Goal: Information Seeking & Learning: Check status

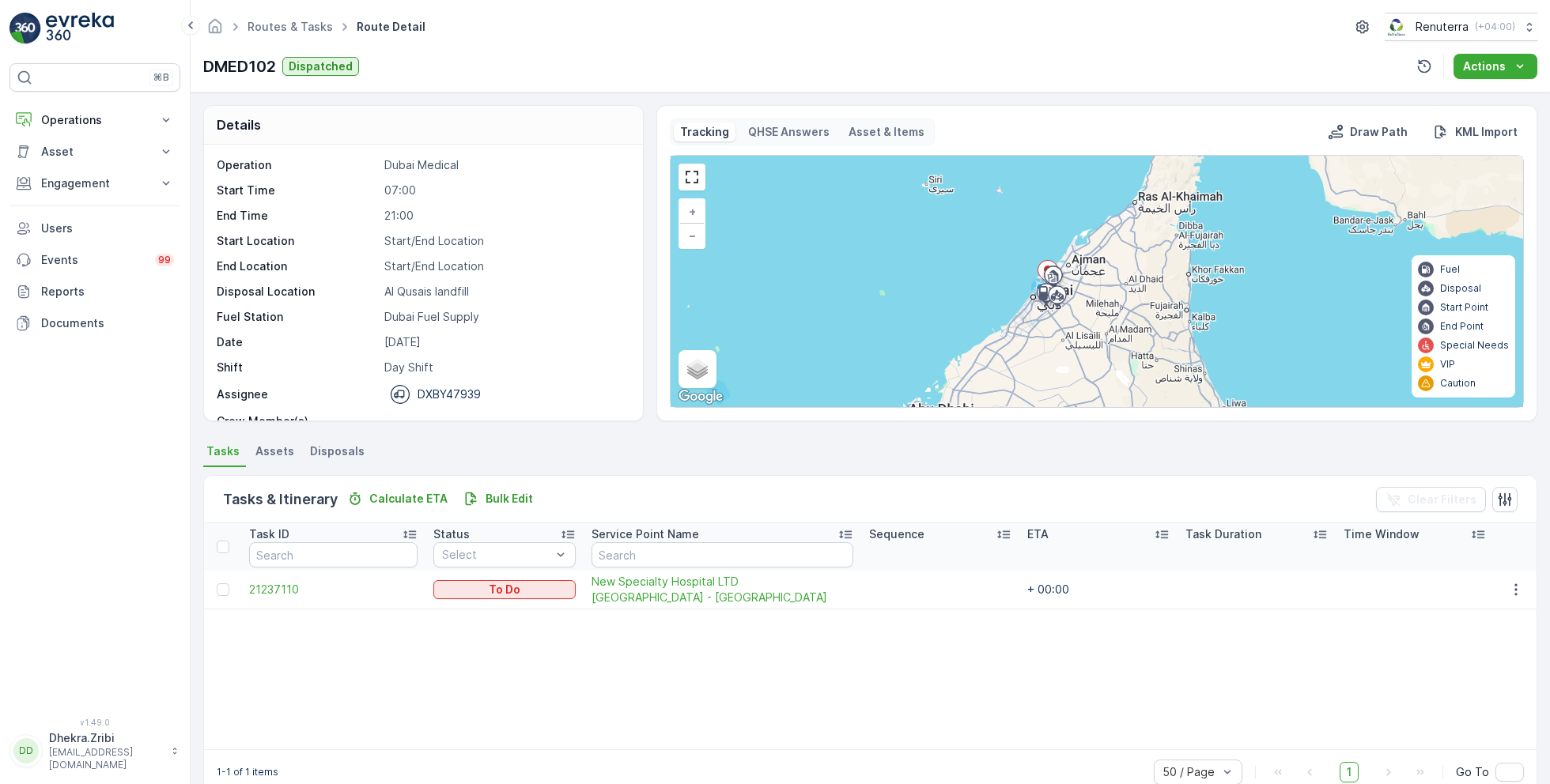
scroll to position [49, 0]
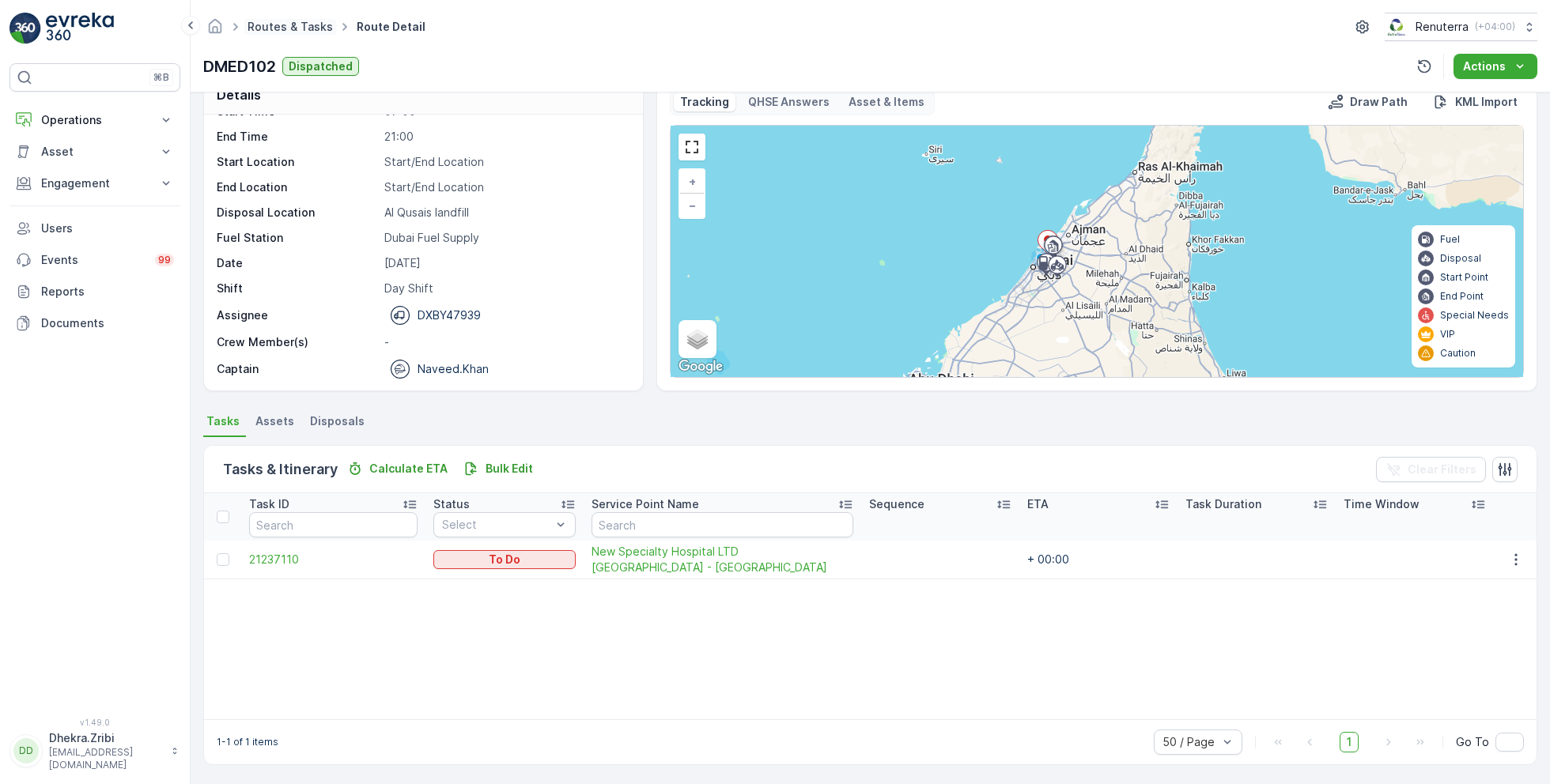
click at [286, 29] on link "Routes & Tasks" at bounding box center [290, 26] width 86 height 14
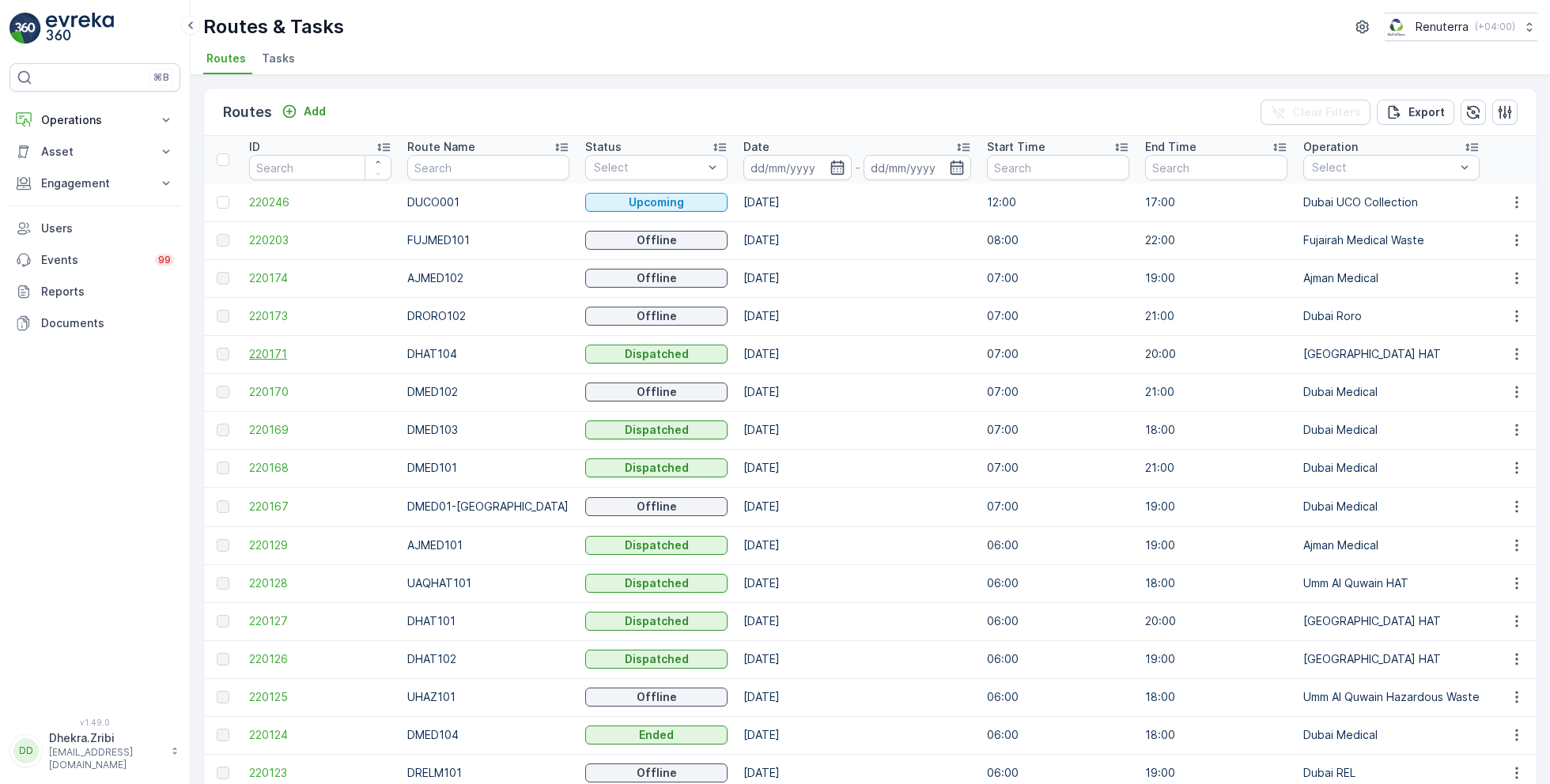
click at [290, 357] on span "220171" at bounding box center [320, 354] width 142 height 16
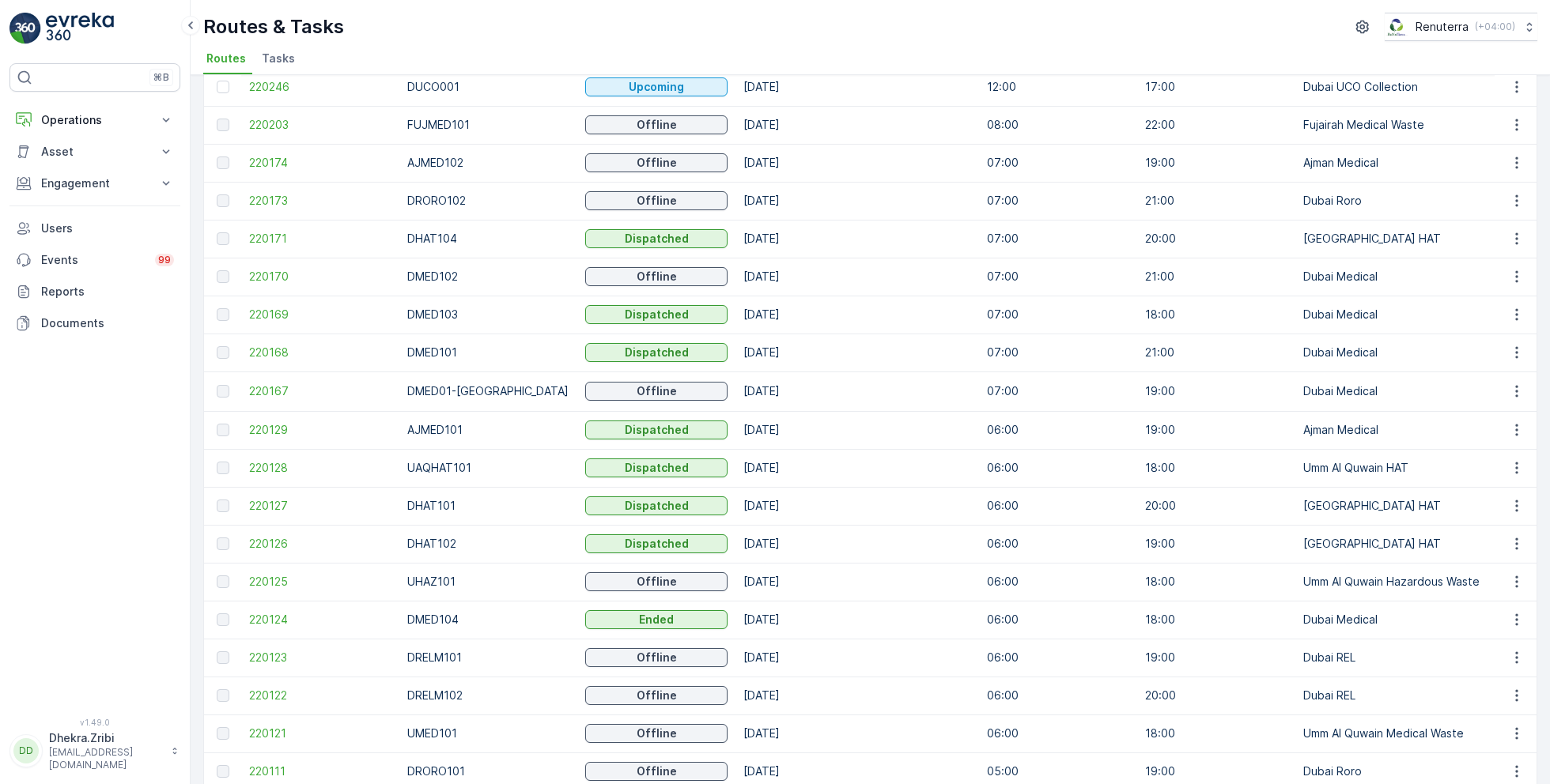
scroll to position [136, 0]
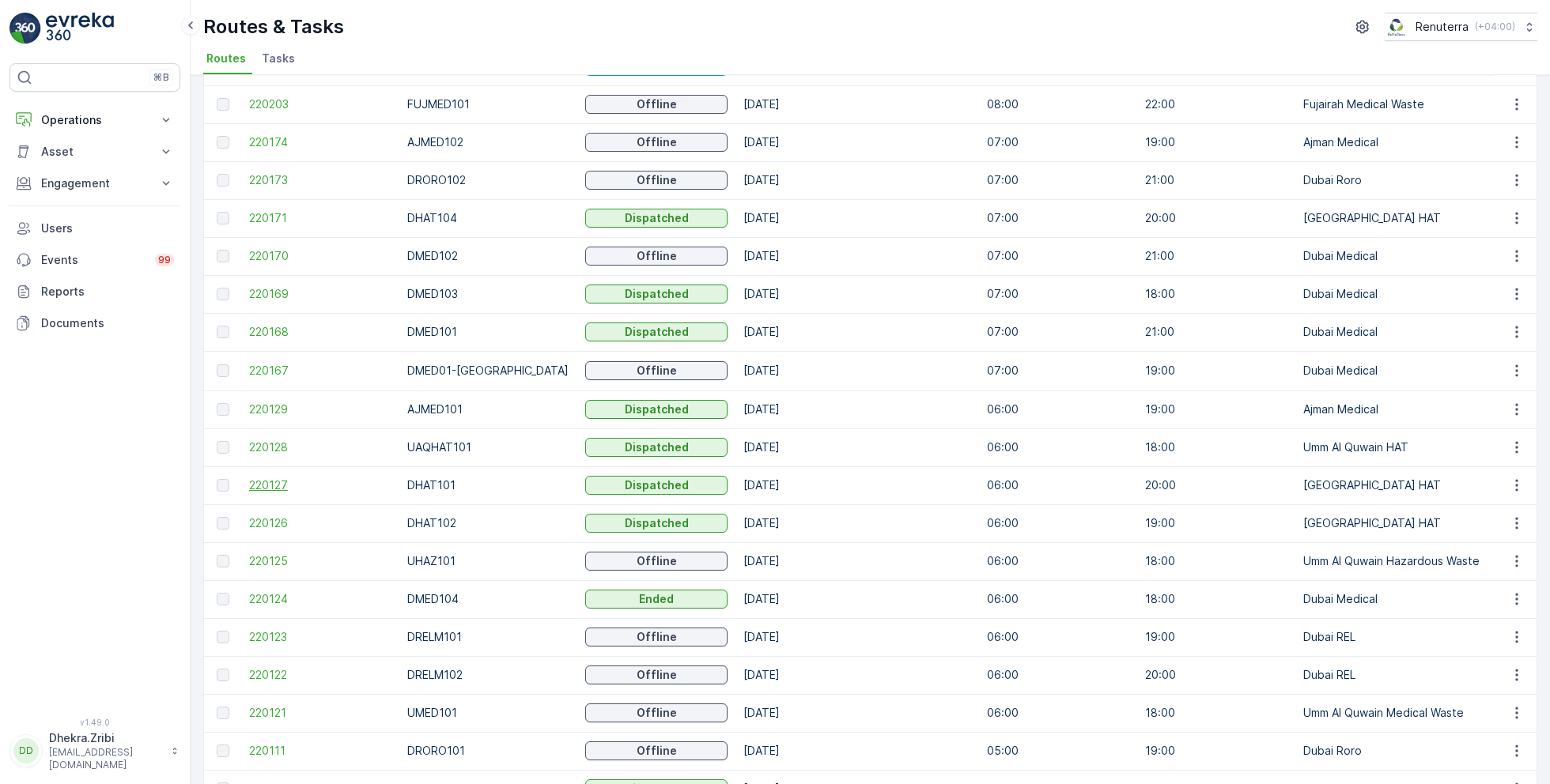
click at [295, 483] on span "220127" at bounding box center [320, 486] width 142 height 16
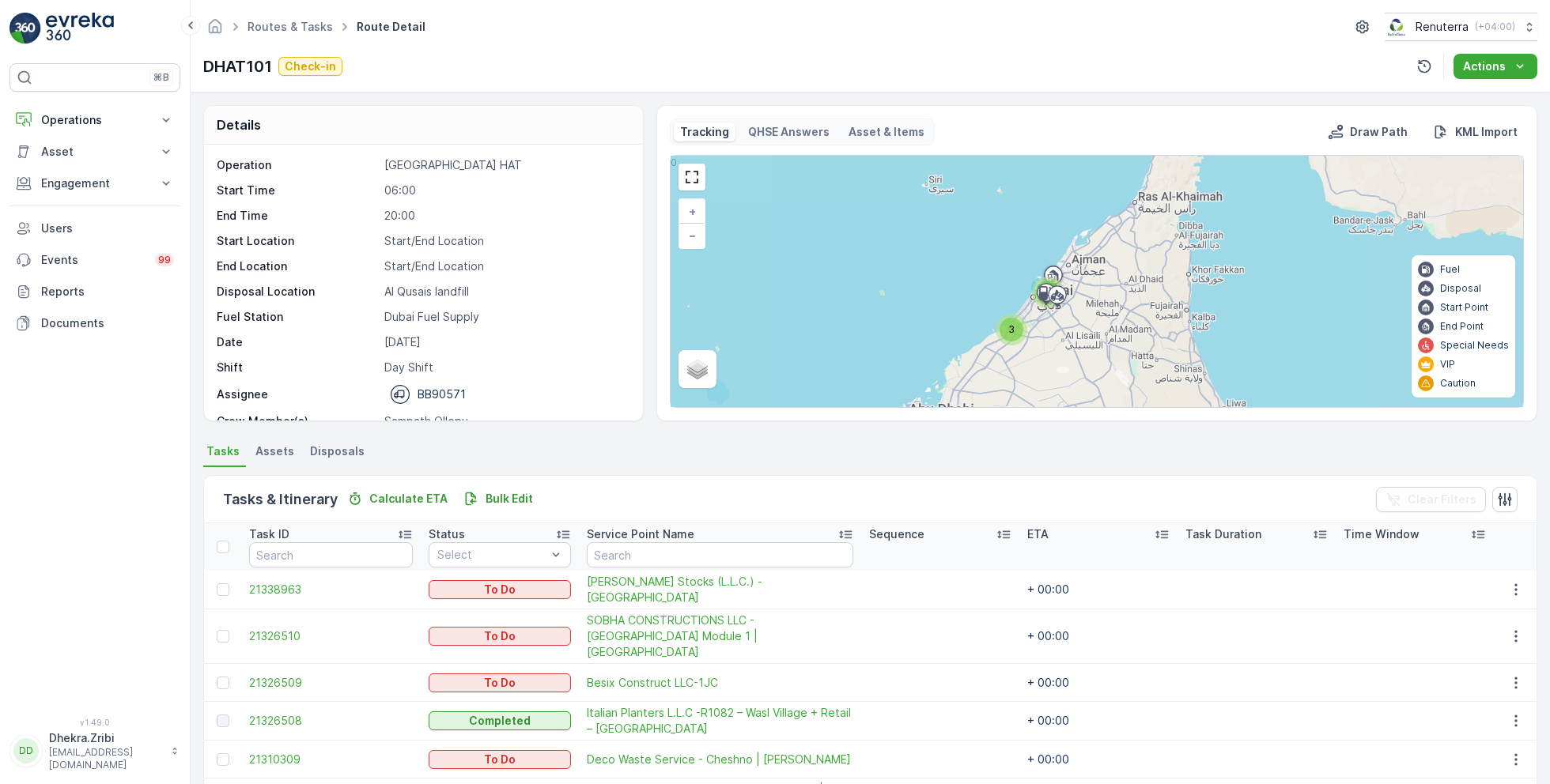
scroll to position [80, 0]
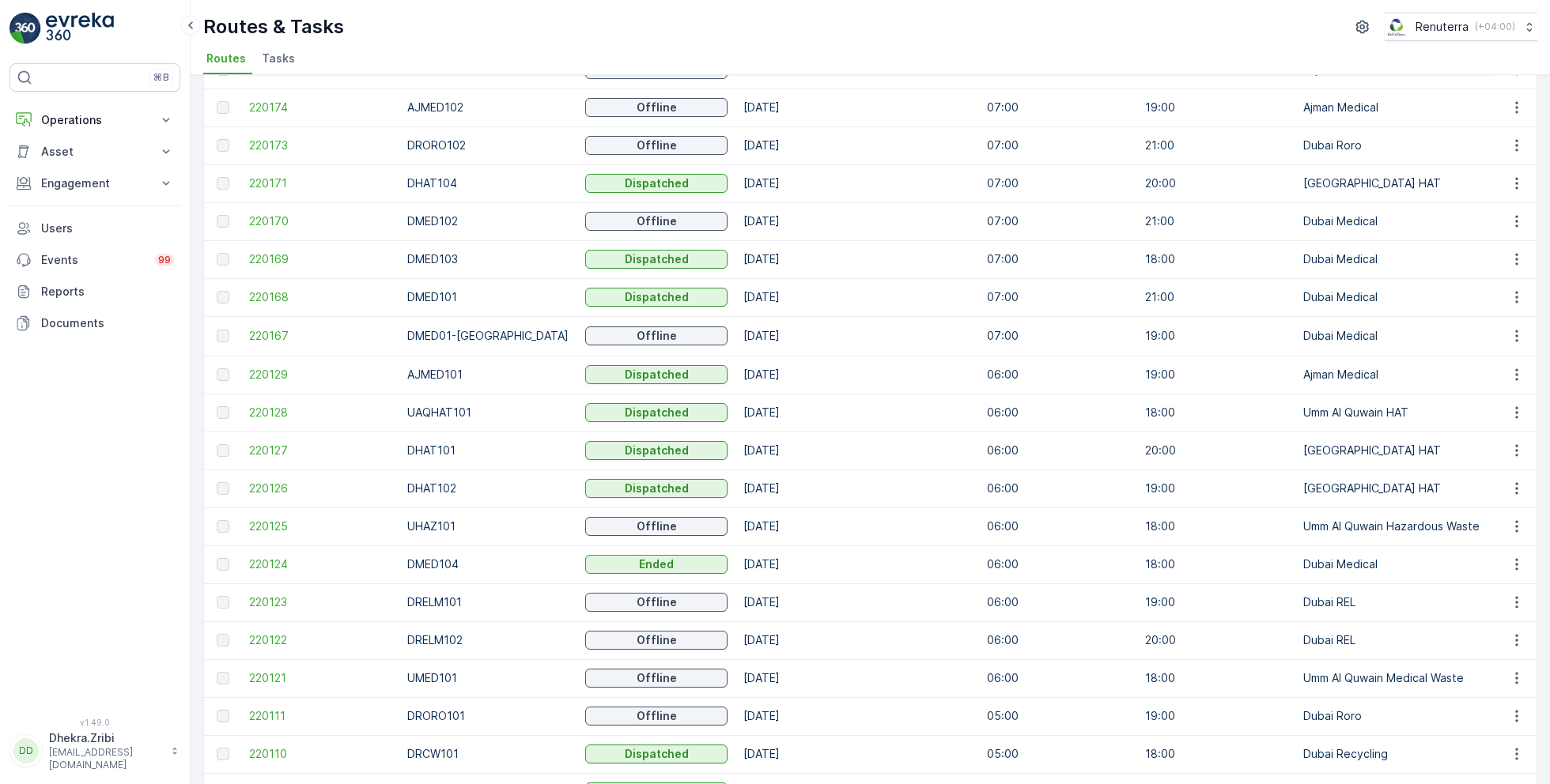
scroll to position [175, 0]
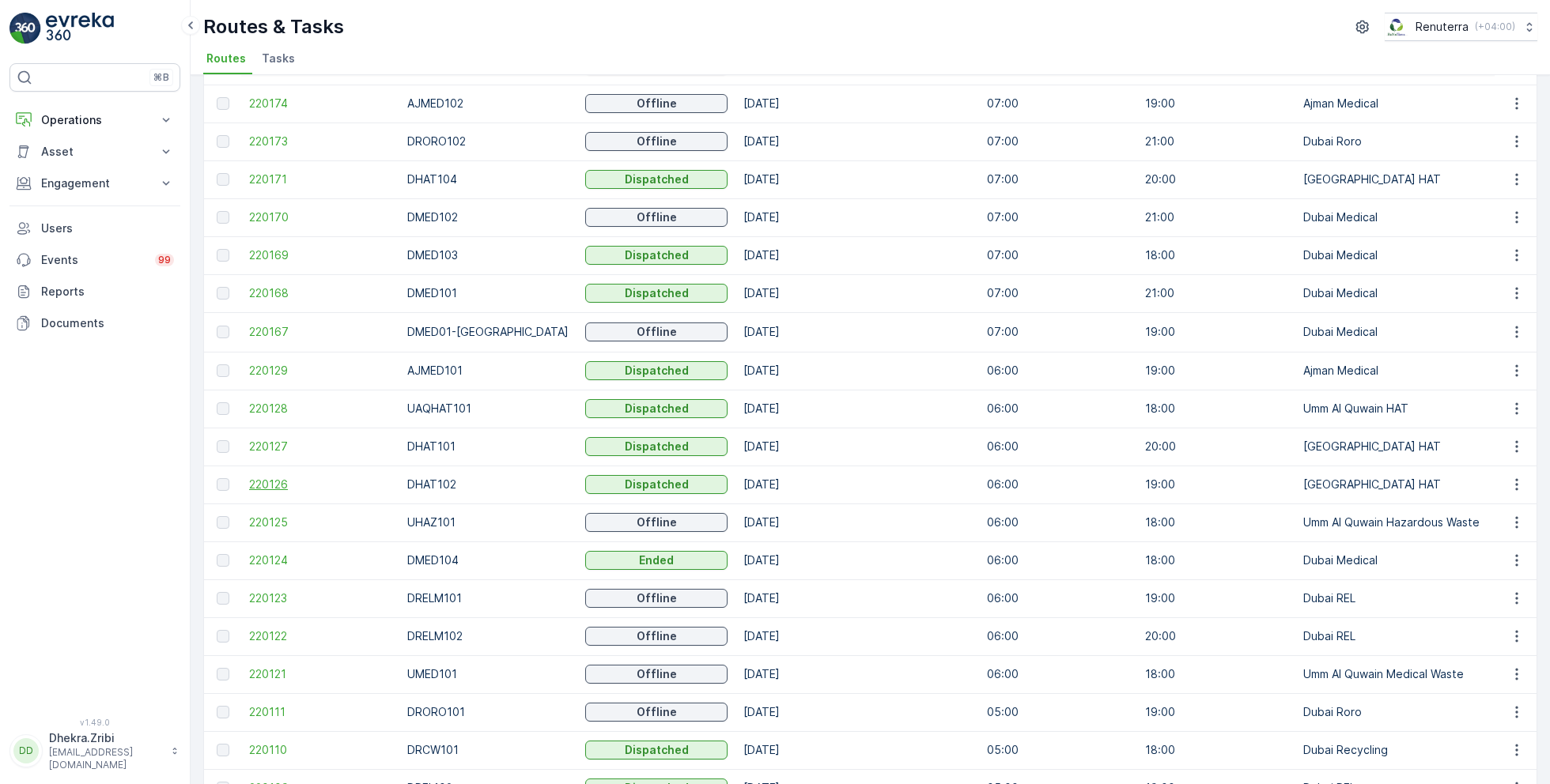
click at [287, 479] on span "220126" at bounding box center [320, 485] width 142 height 16
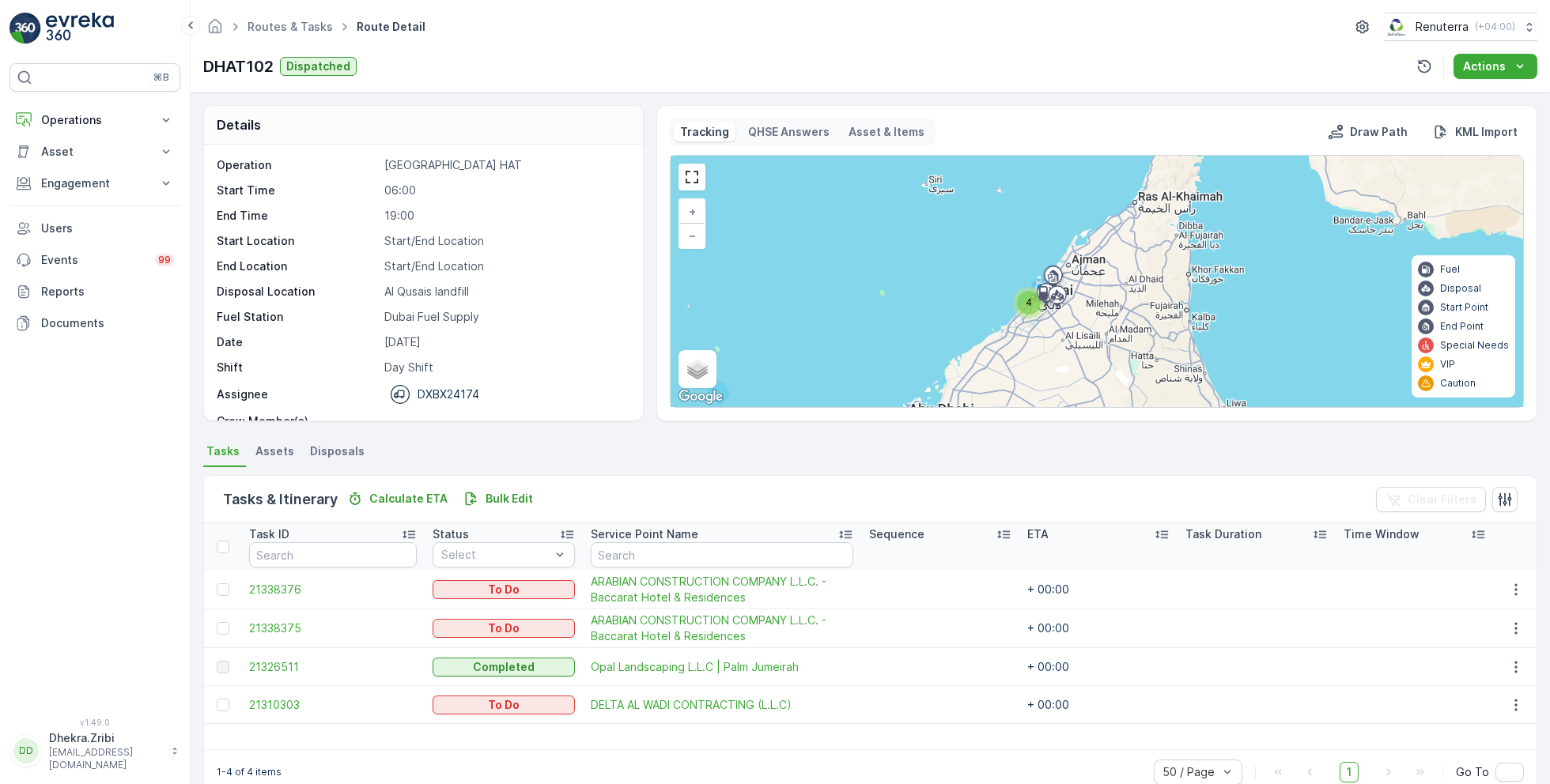
scroll to position [30, 0]
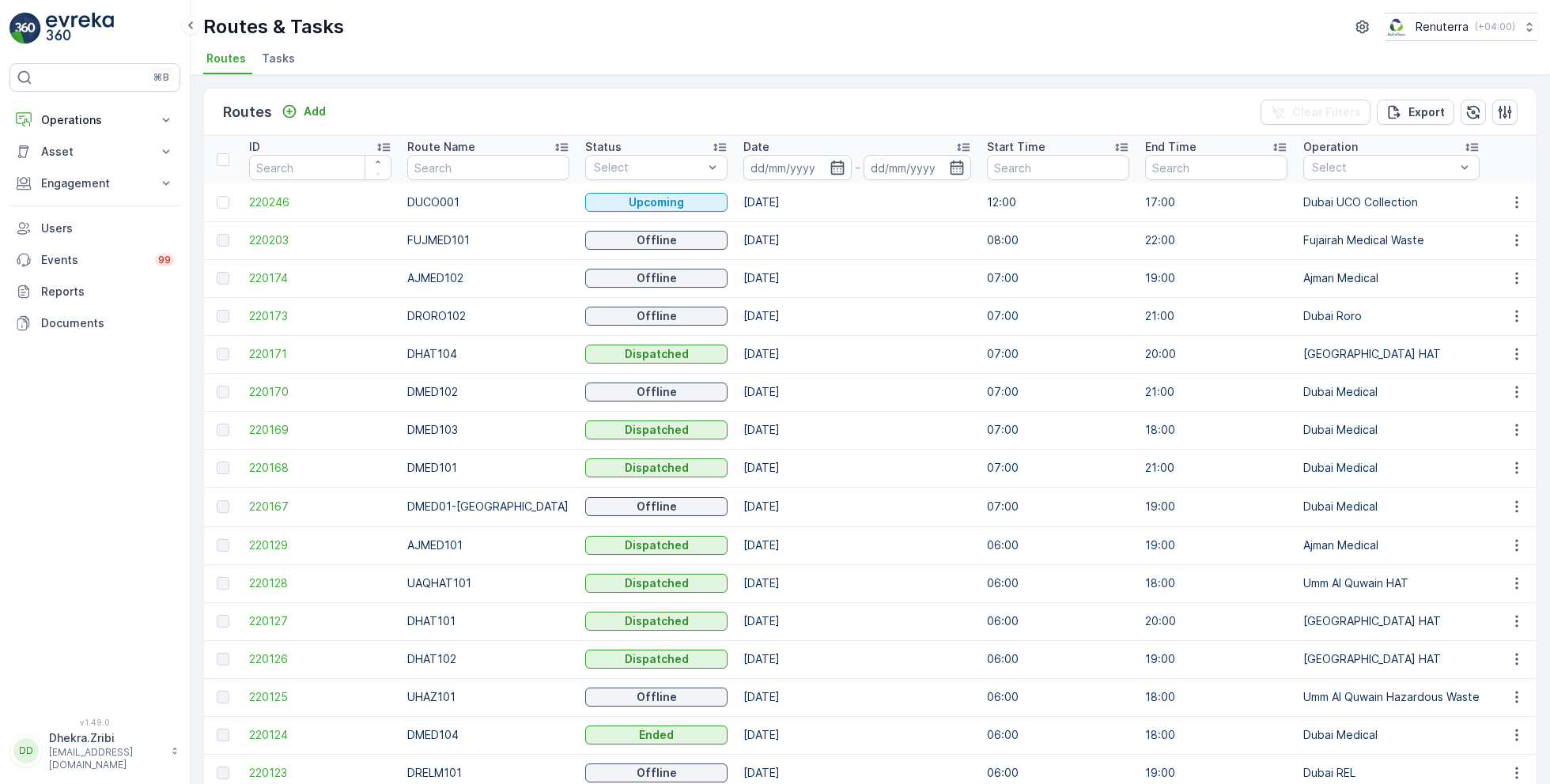
click at [855, 172] on p "-" at bounding box center [858, 167] width 5 height 19
click at [830, 170] on icon "button" at bounding box center [838, 168] width 16 height 16
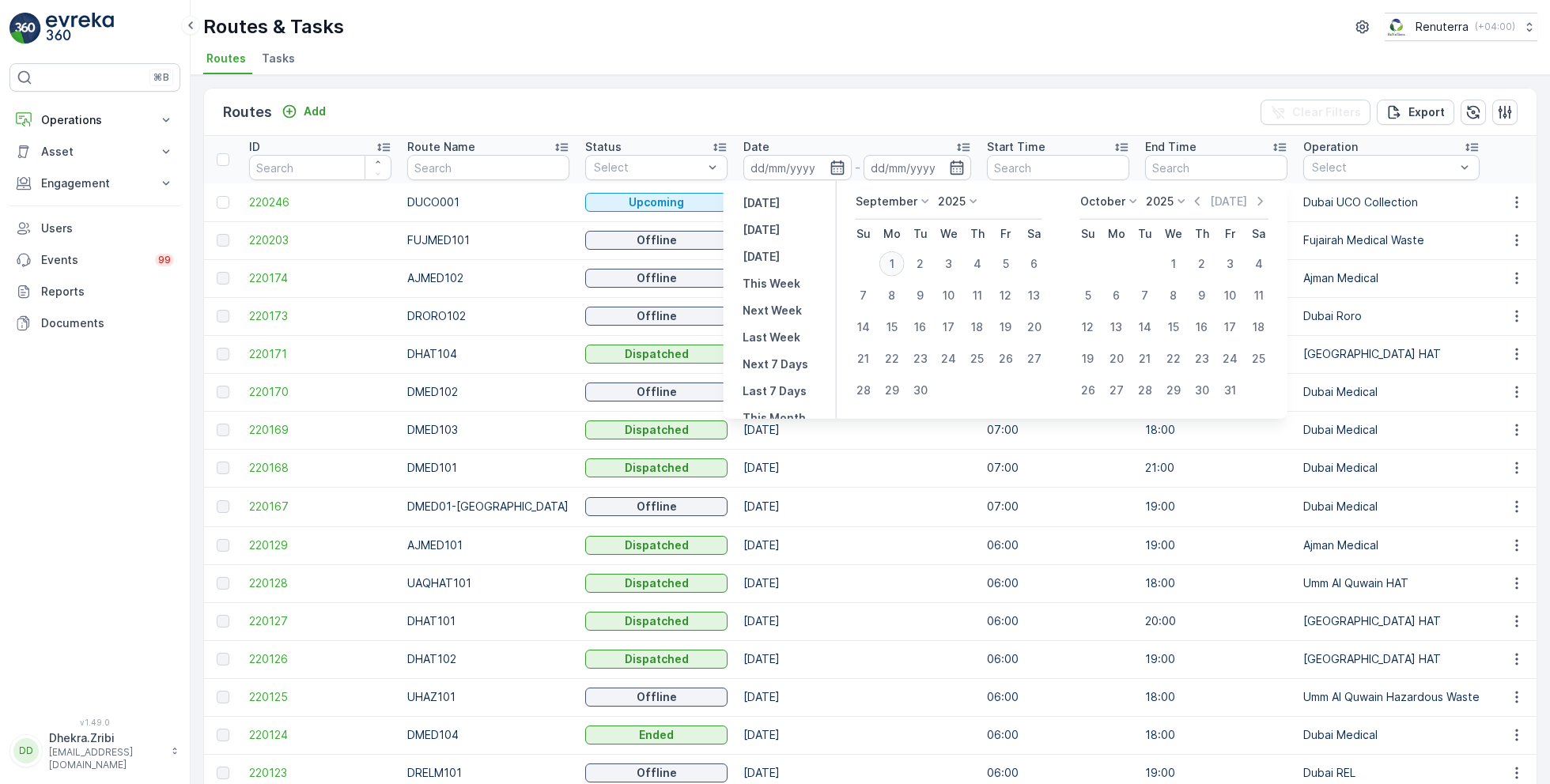
click at [894, 264] on div "1" at bounding box center [892, 264] width 25 height 25
type input "[DATE]"
click at [894, 264] on div "1" at bounding box center [892, 264] width 25 height 25
type input "[DATE]"
click at [891, 271] on div "1" at bounding box center [892, 264] width 25 height 25
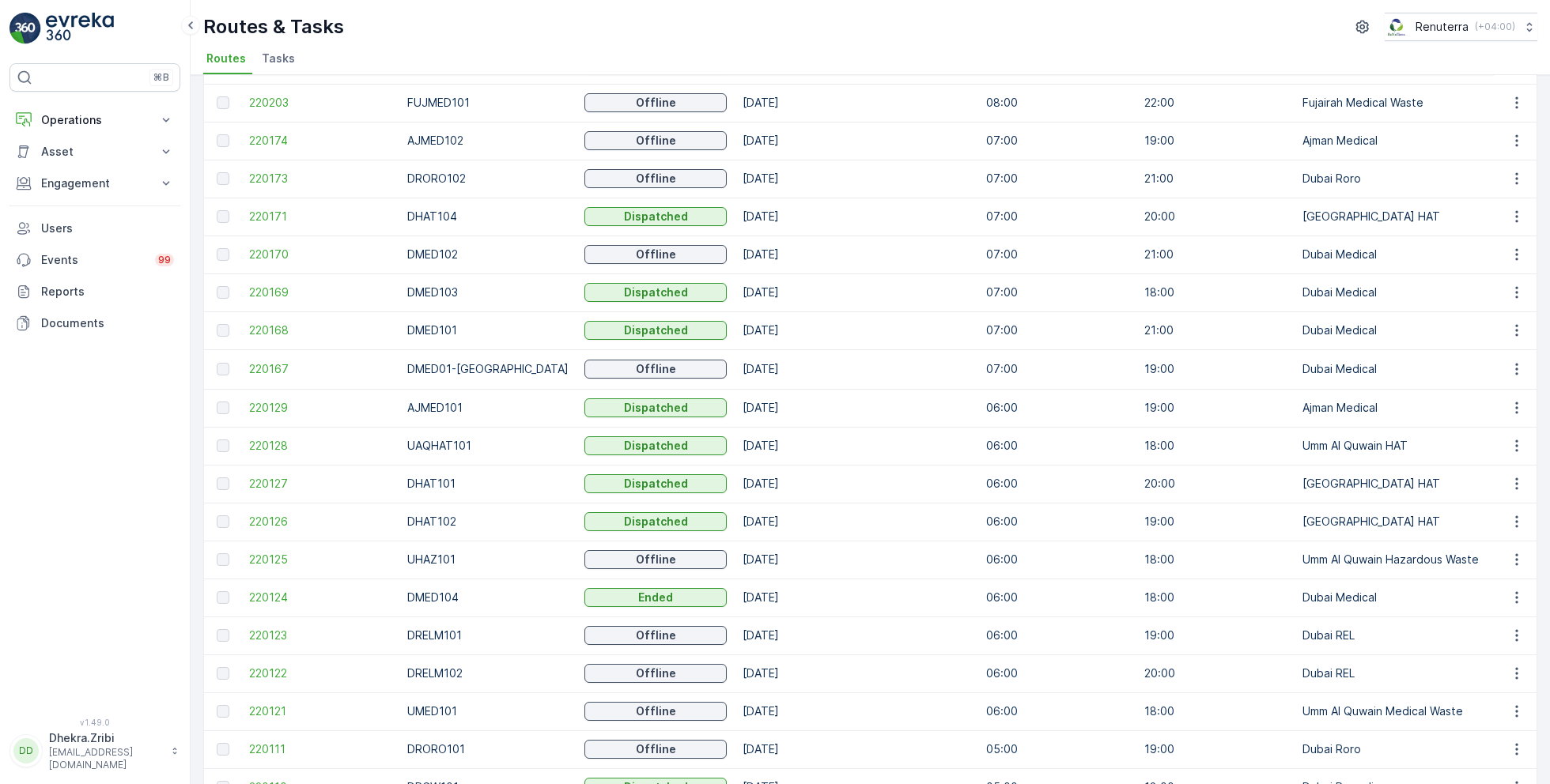
scroll to position [147, 0]
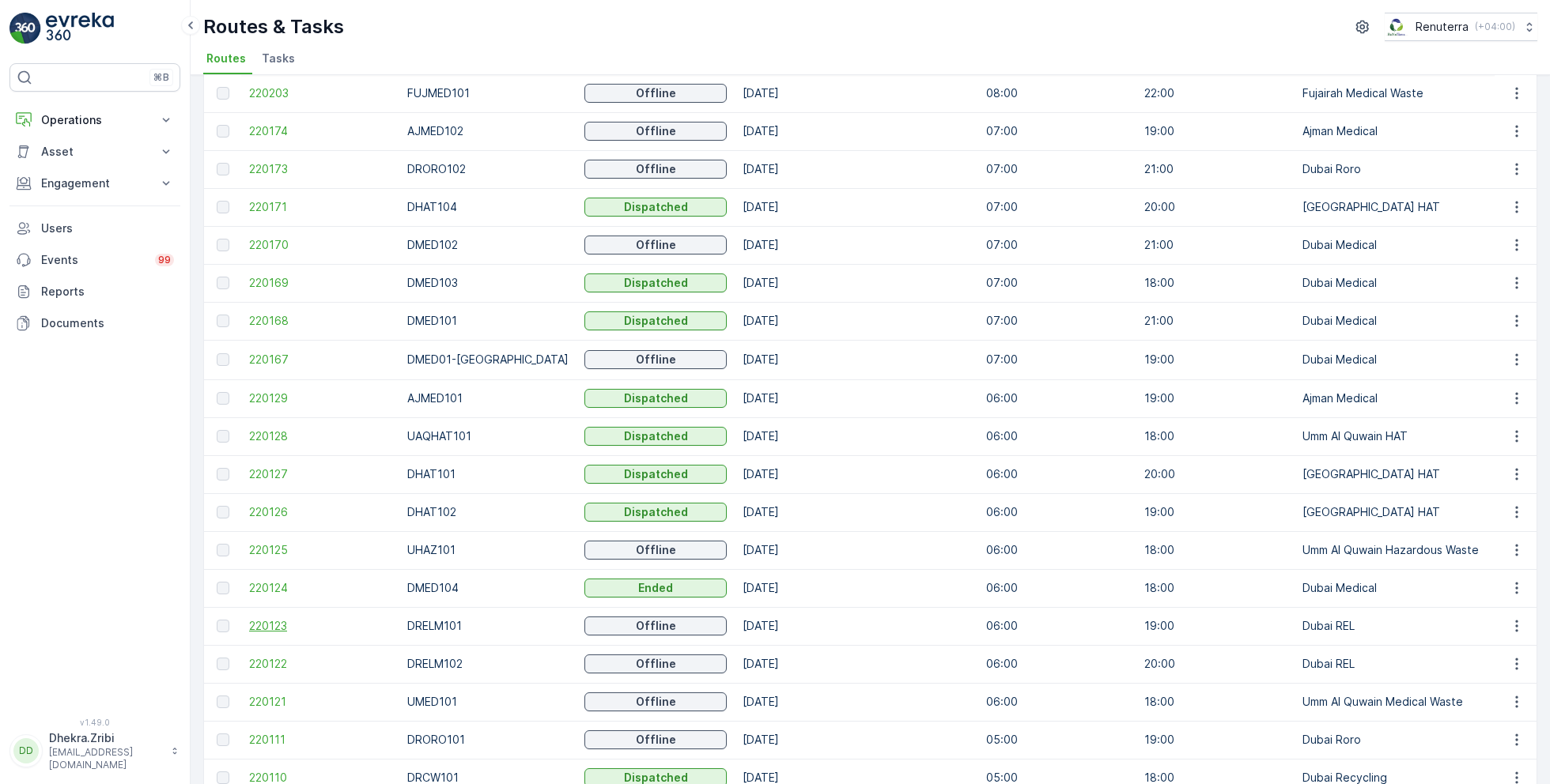
click at [287, 630] on span "220123" at bounding box center [320, 626] width 142 height 16
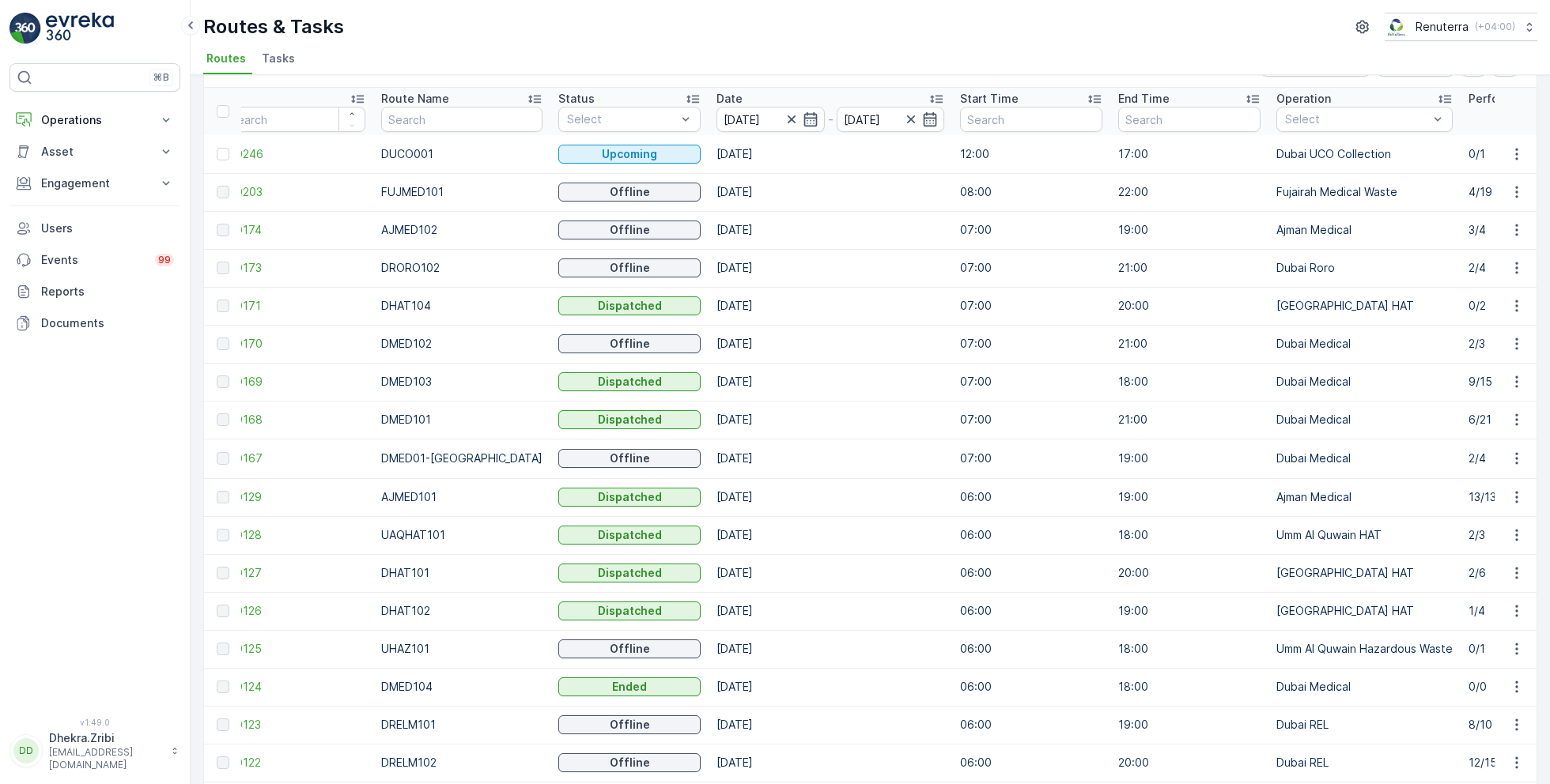
scroll to position [203, 0]
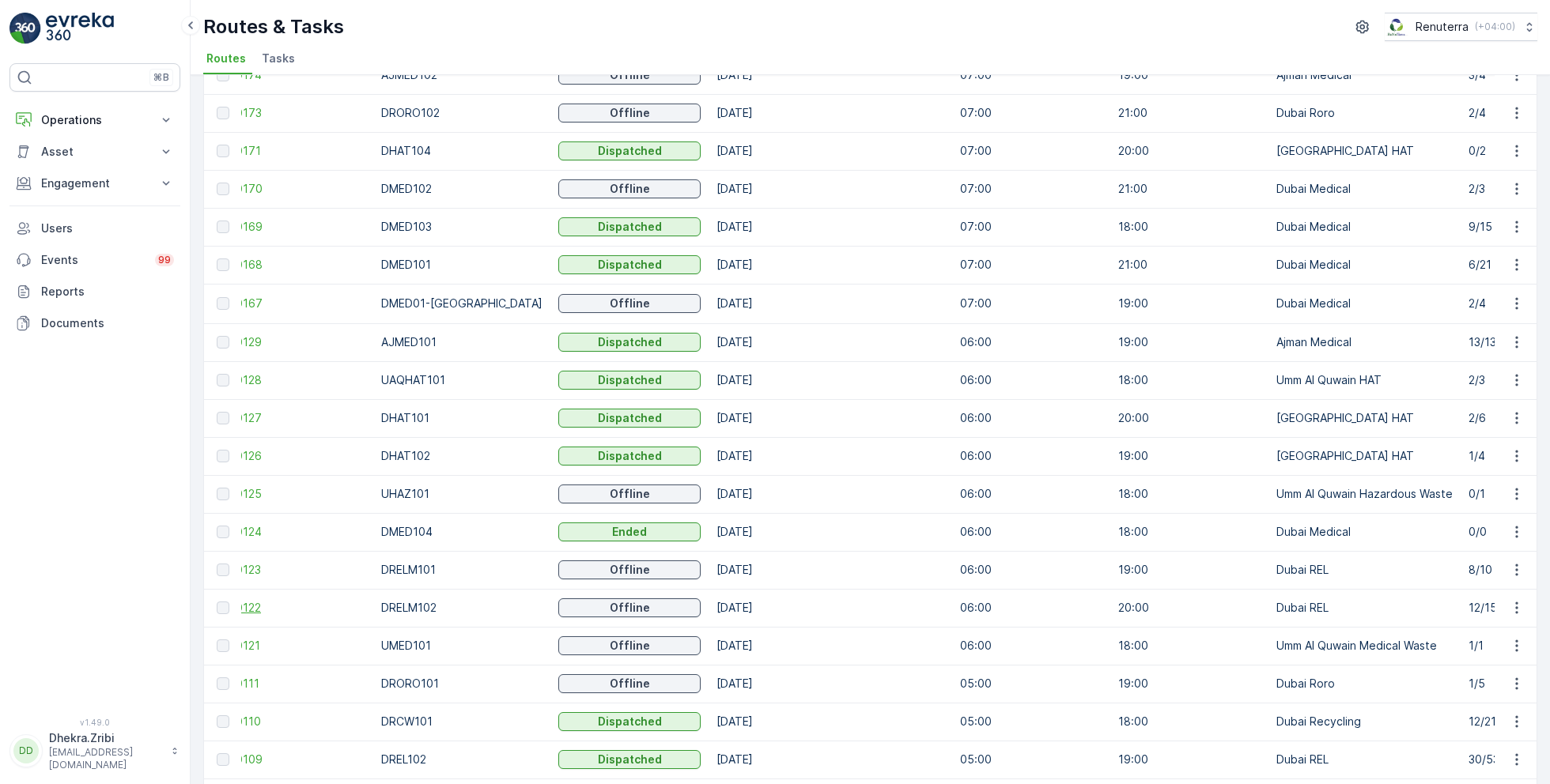
click at [272, 612] on span "220122" at bounding box center [294, 608] width 142 height 16
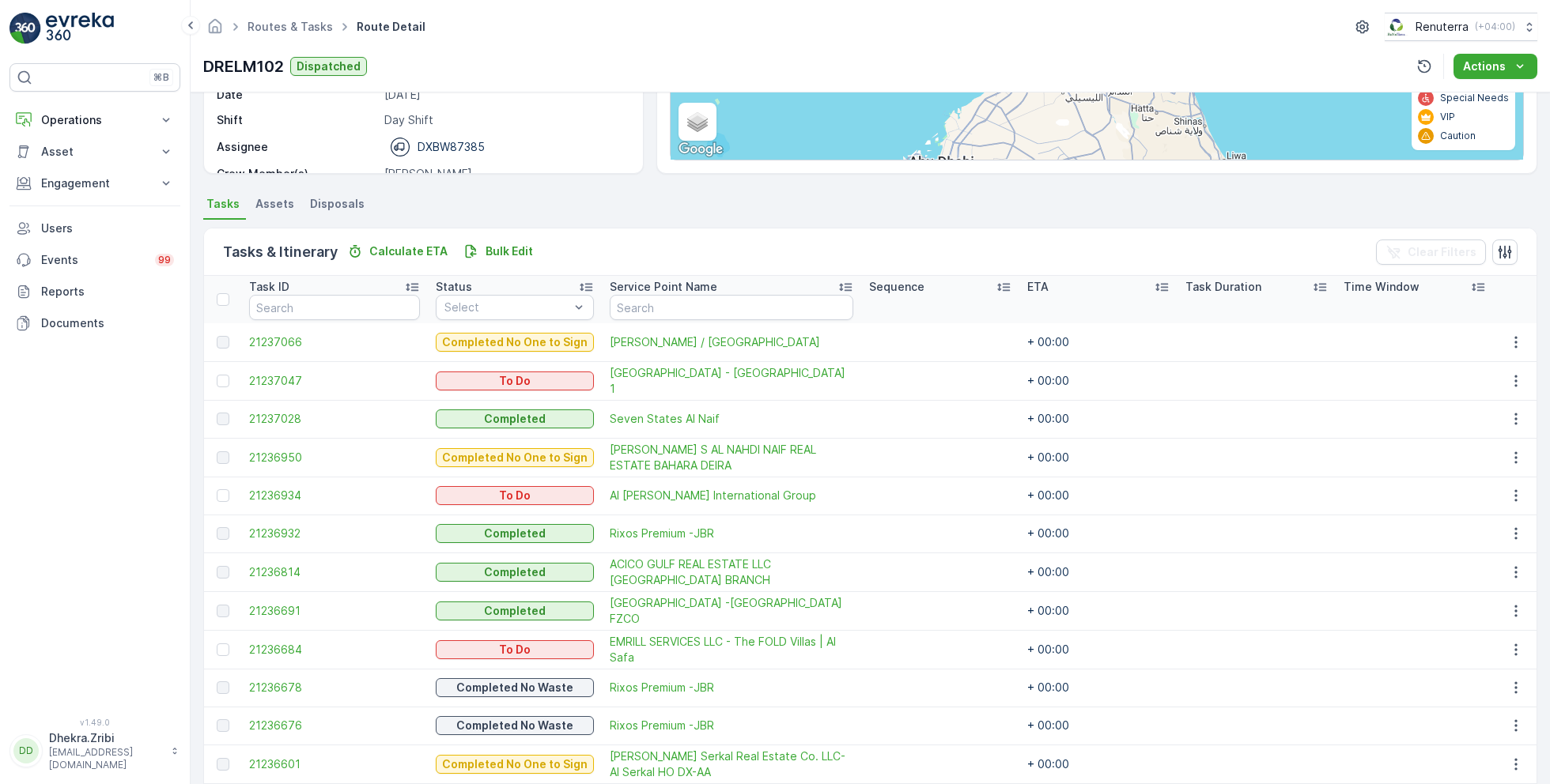
scroll to position [422, 0]
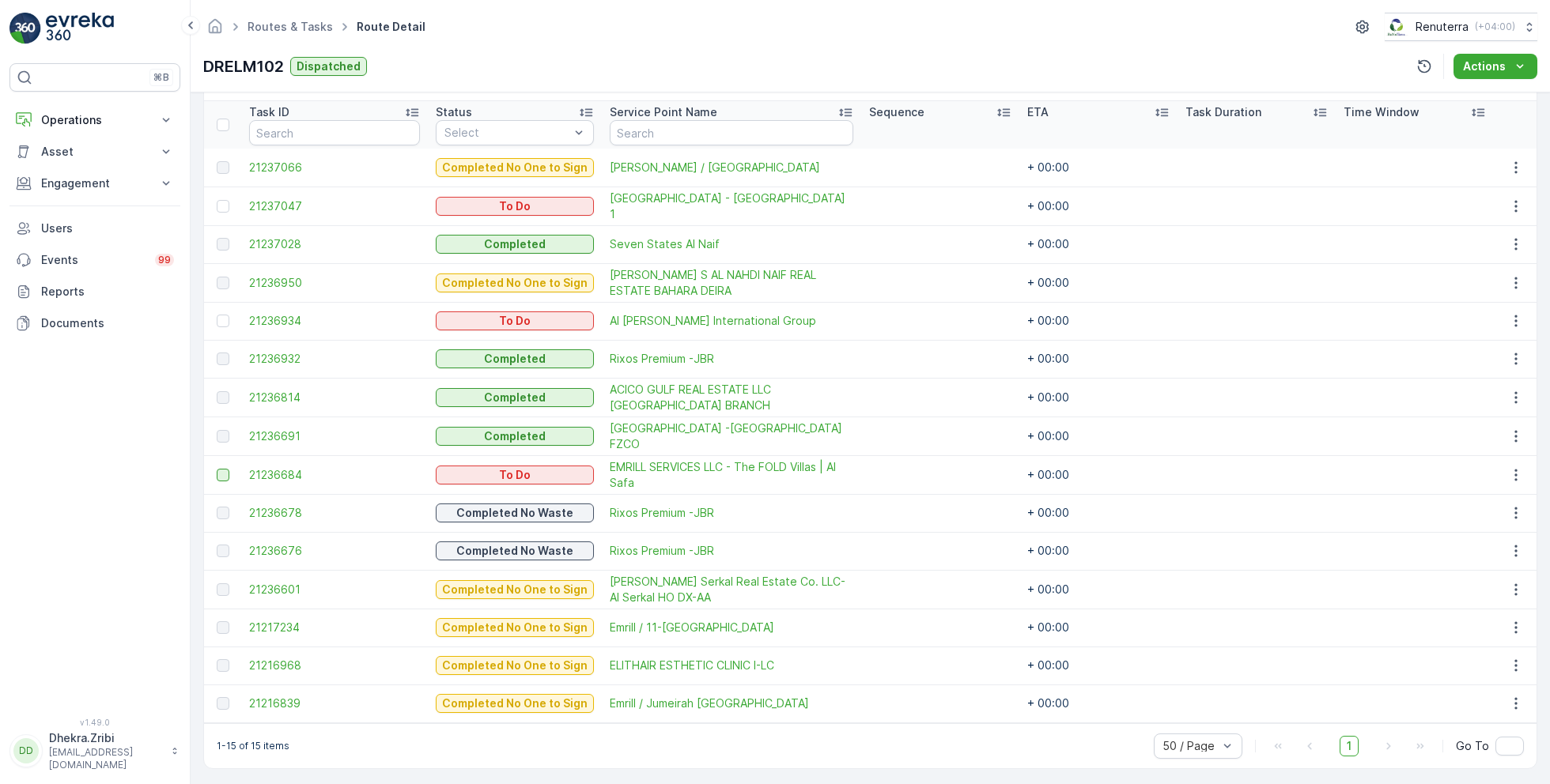
click at [216, 471] on div at bounding box center [223, 475] width 13 height 13
click at [216, 469] on input "checkbox" at bounding box center [216, 469] width 0 height 0
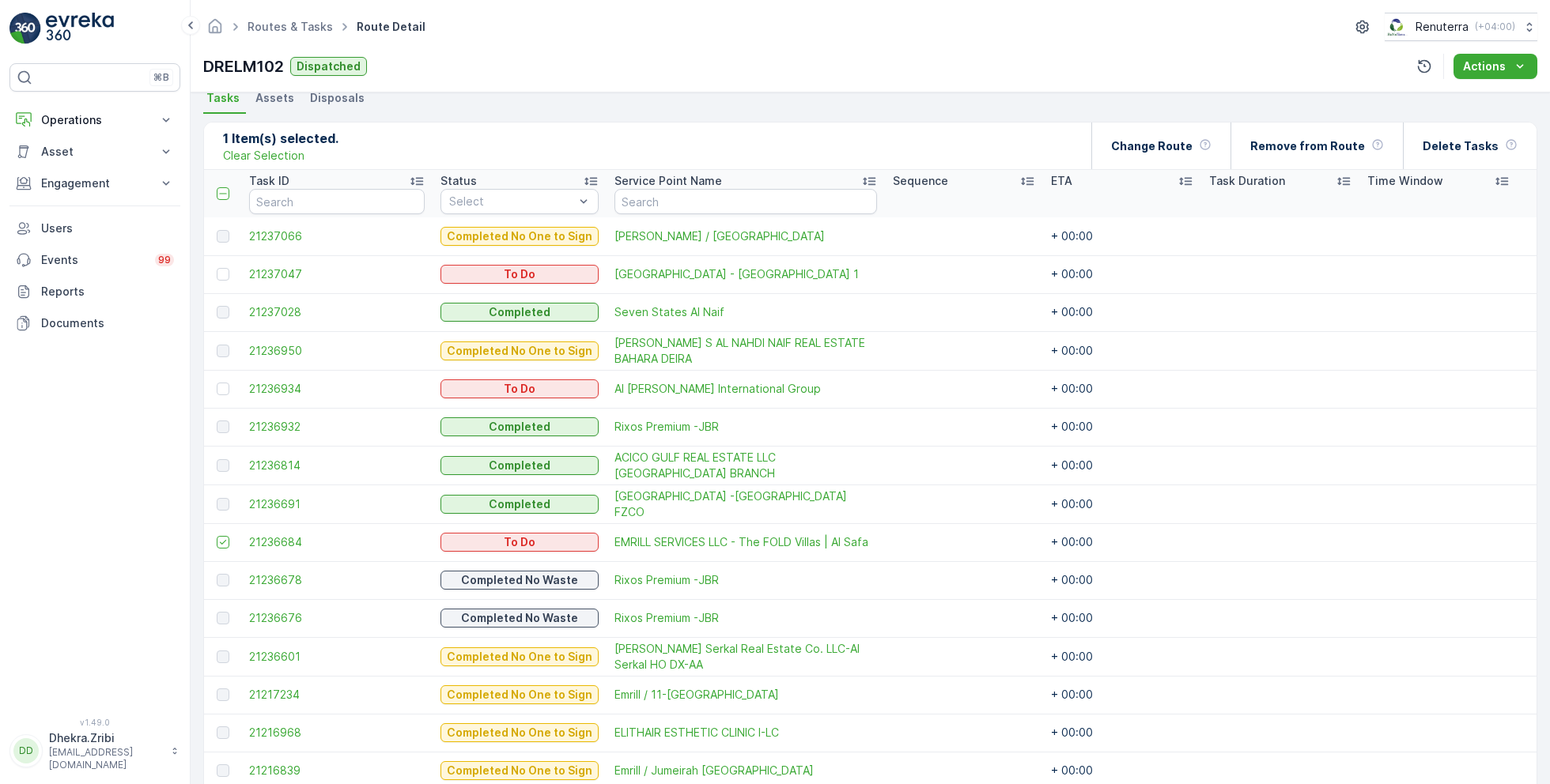
scroll to position [332, 0]
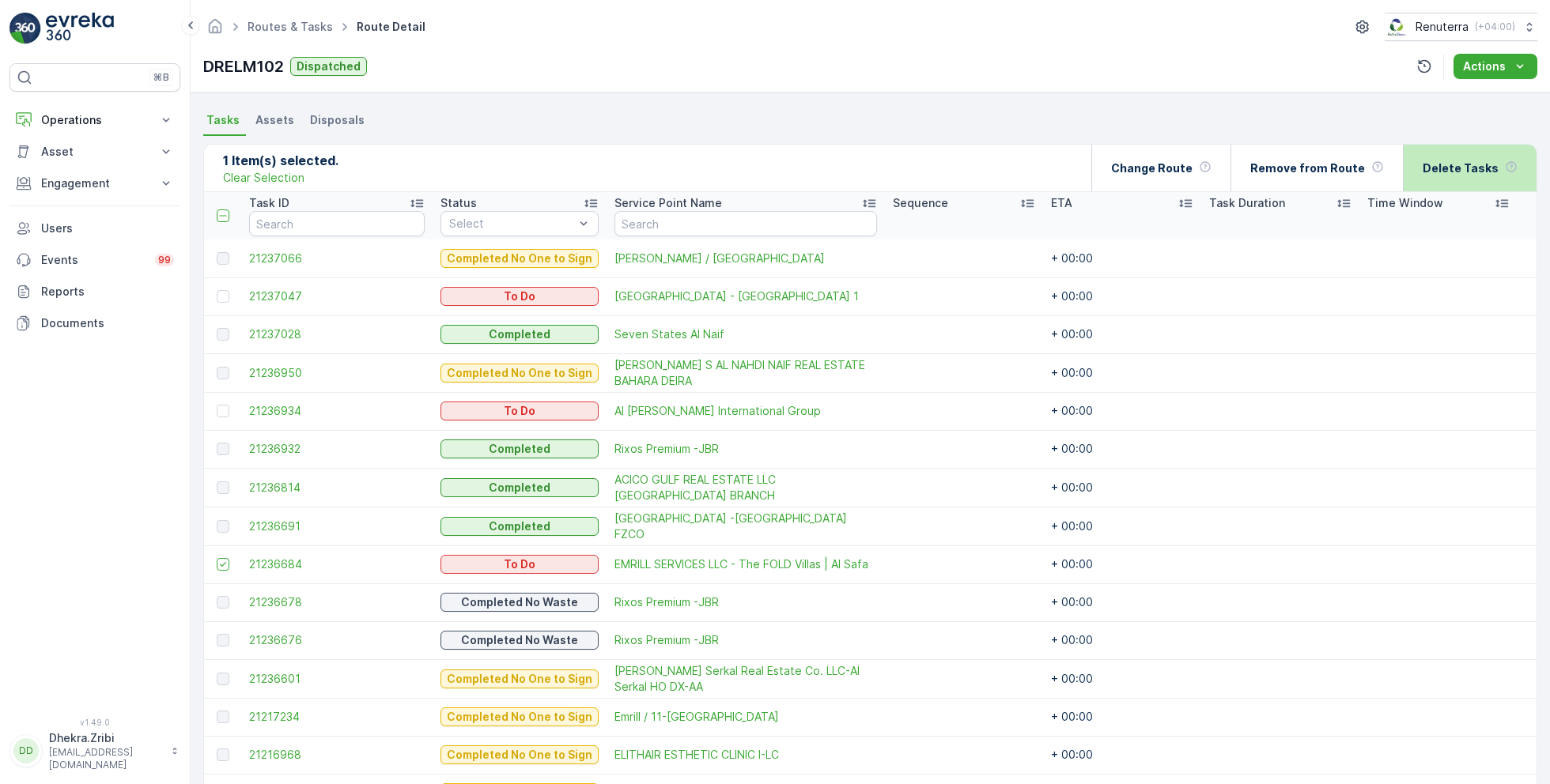
click at [1497, 174] on div "Delete Tasks" at bounding box center [1470, 169] width 95 height 47
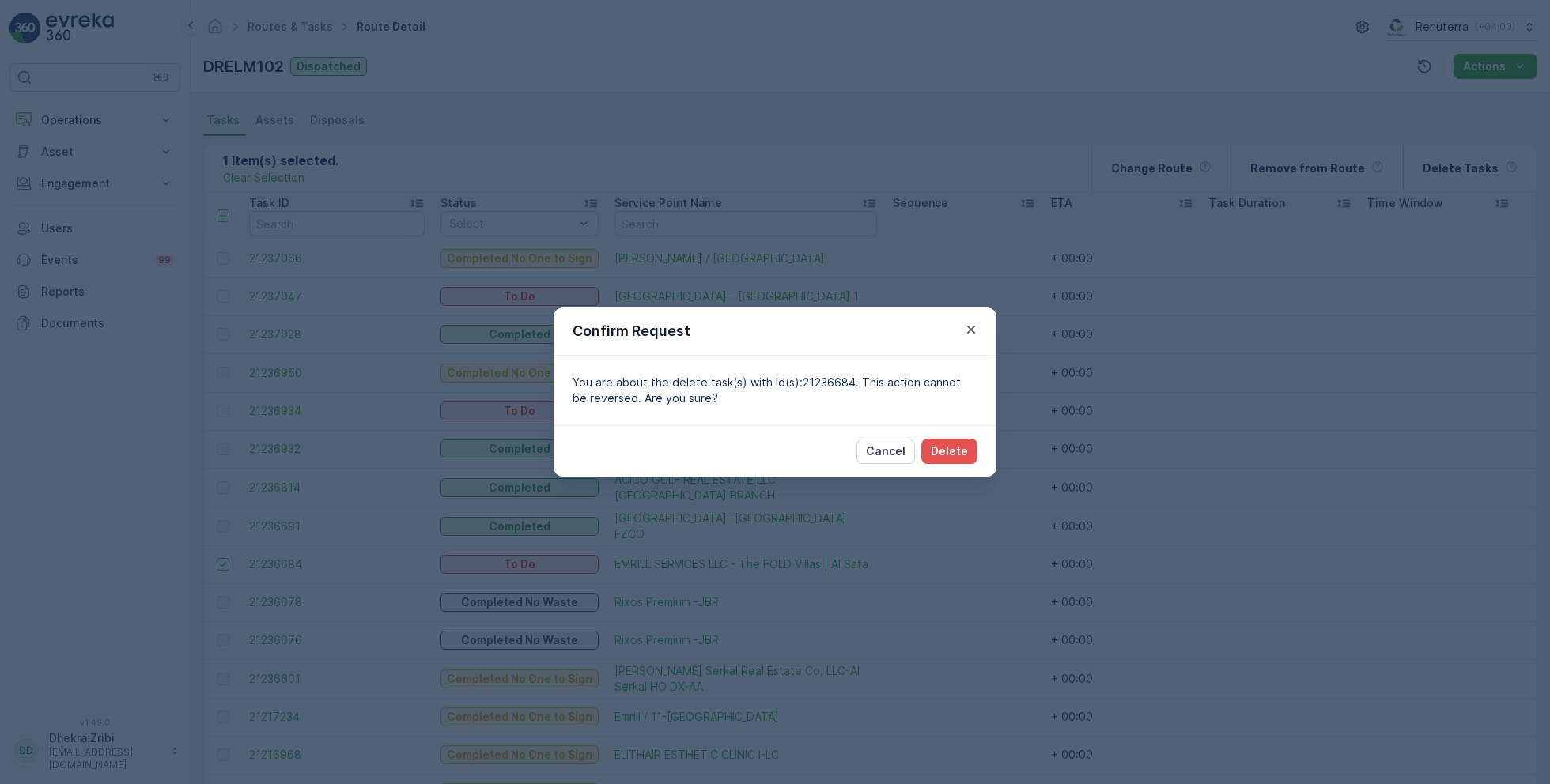
click at [978, 452] on div "Cancel Delete" at bounding box center [775, 451] width 443 height 51
click at [950, 455] on p "Delete" at bounding box center [949, 451] width 37 height 16
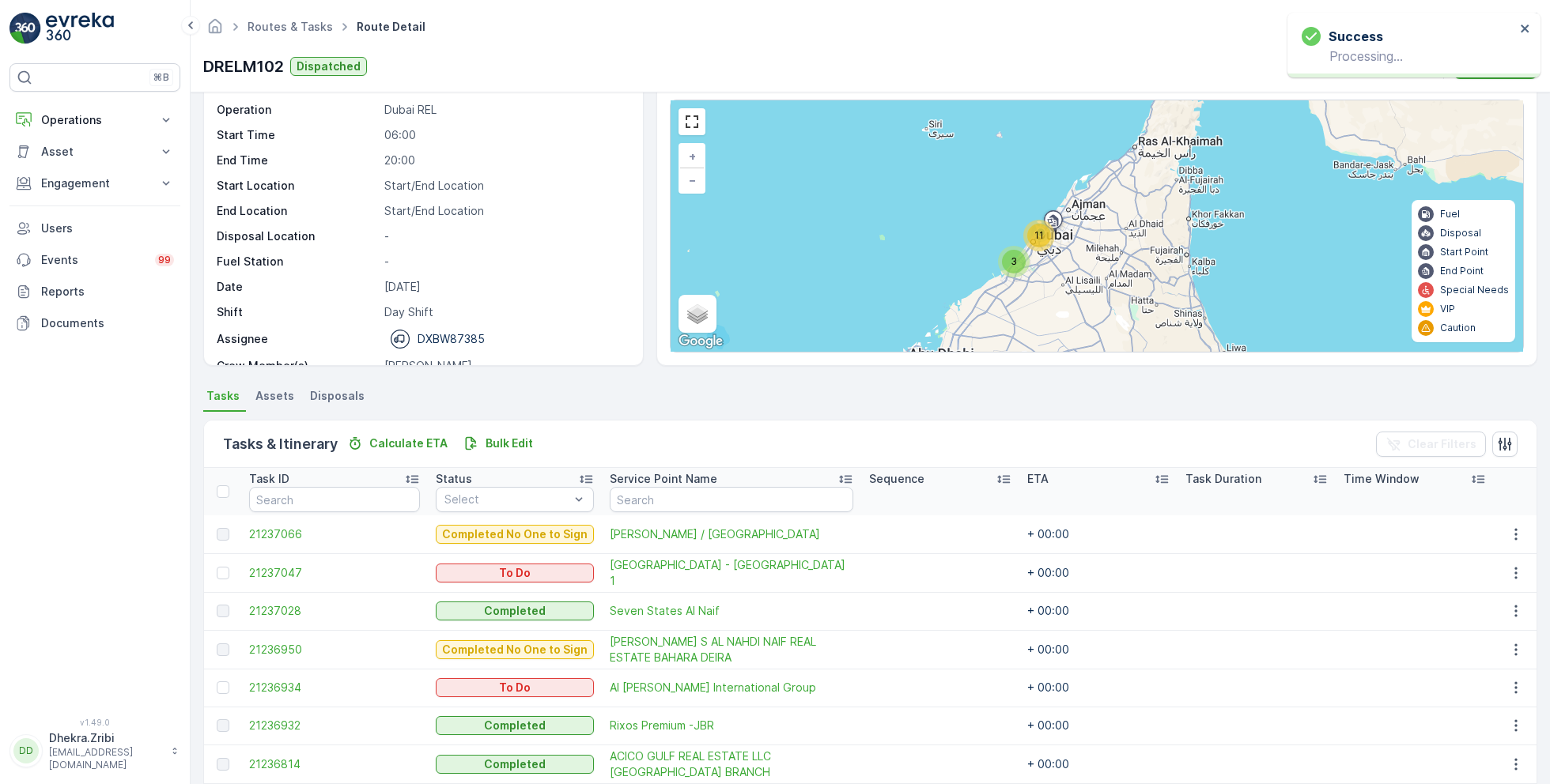
scroll to position [0, 0]
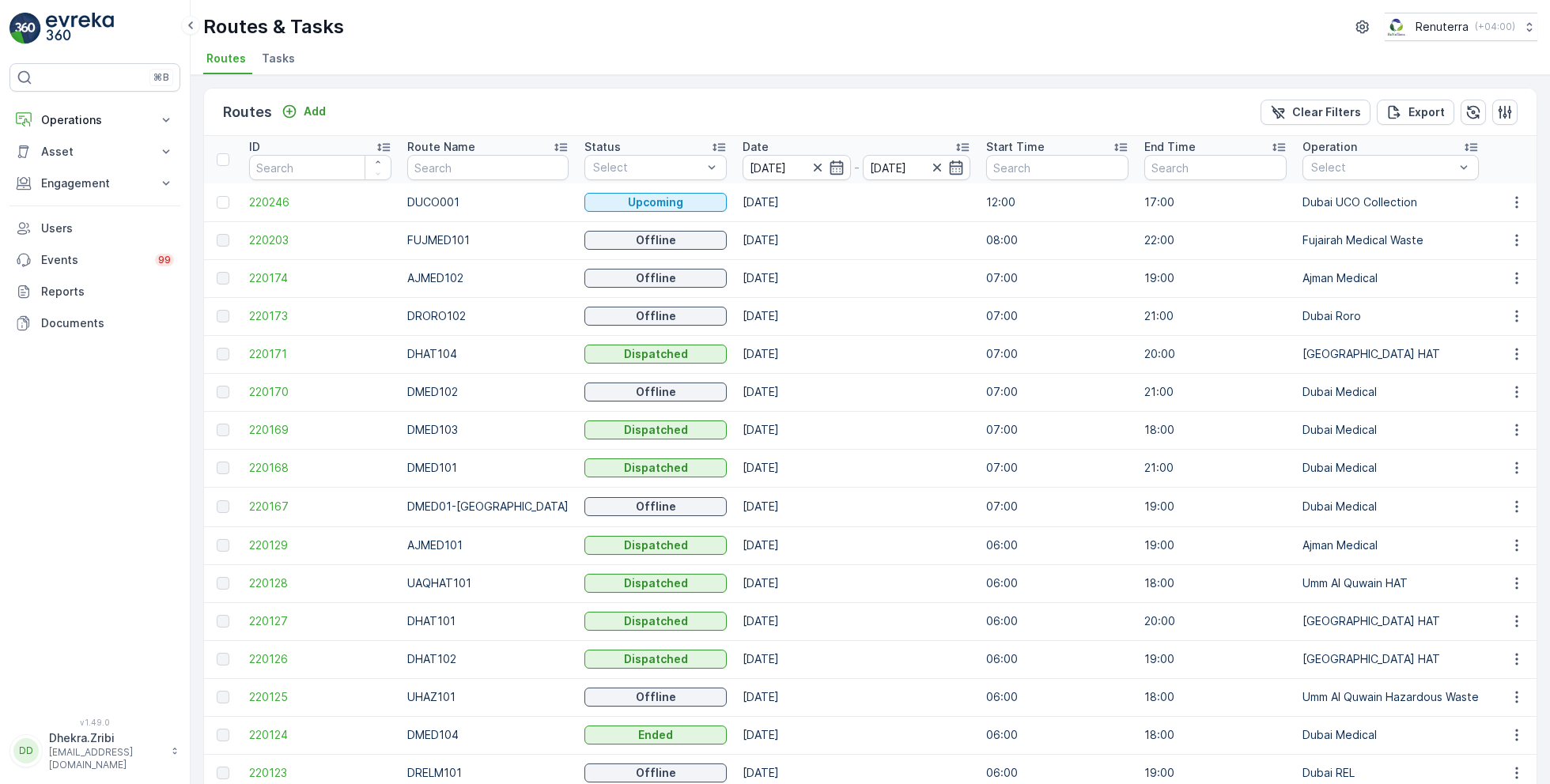
click at [484, 165] on input "text" at bounding box center [488, 168] width 161 height 25
click at [432, 164] on input "text" at bounding box center [488, 168] width 161 height 25
click at [261, 318] on span "220173" at bounding box center [320, 316] width 142 height 16
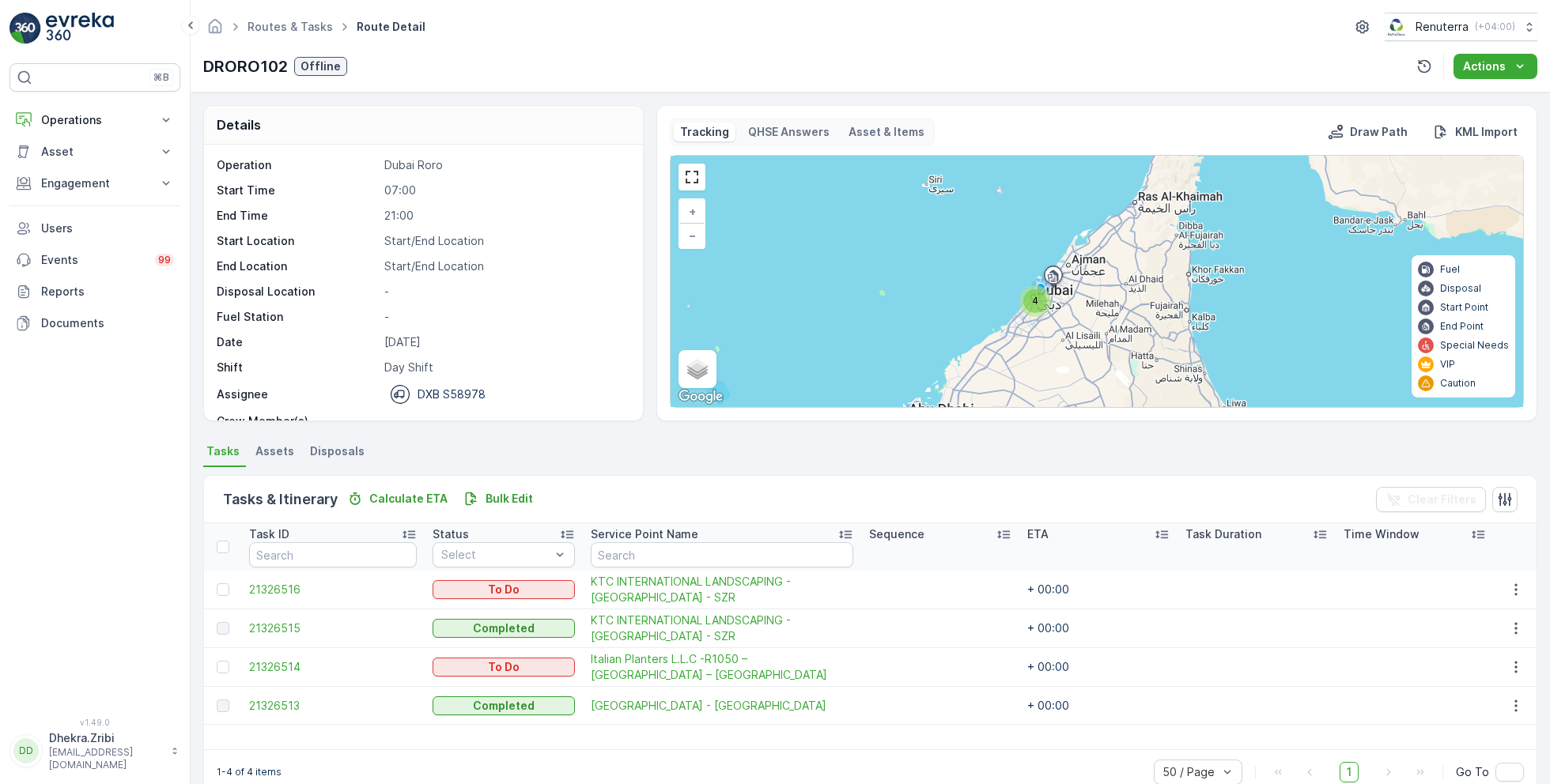
scroll to position [30, 0]
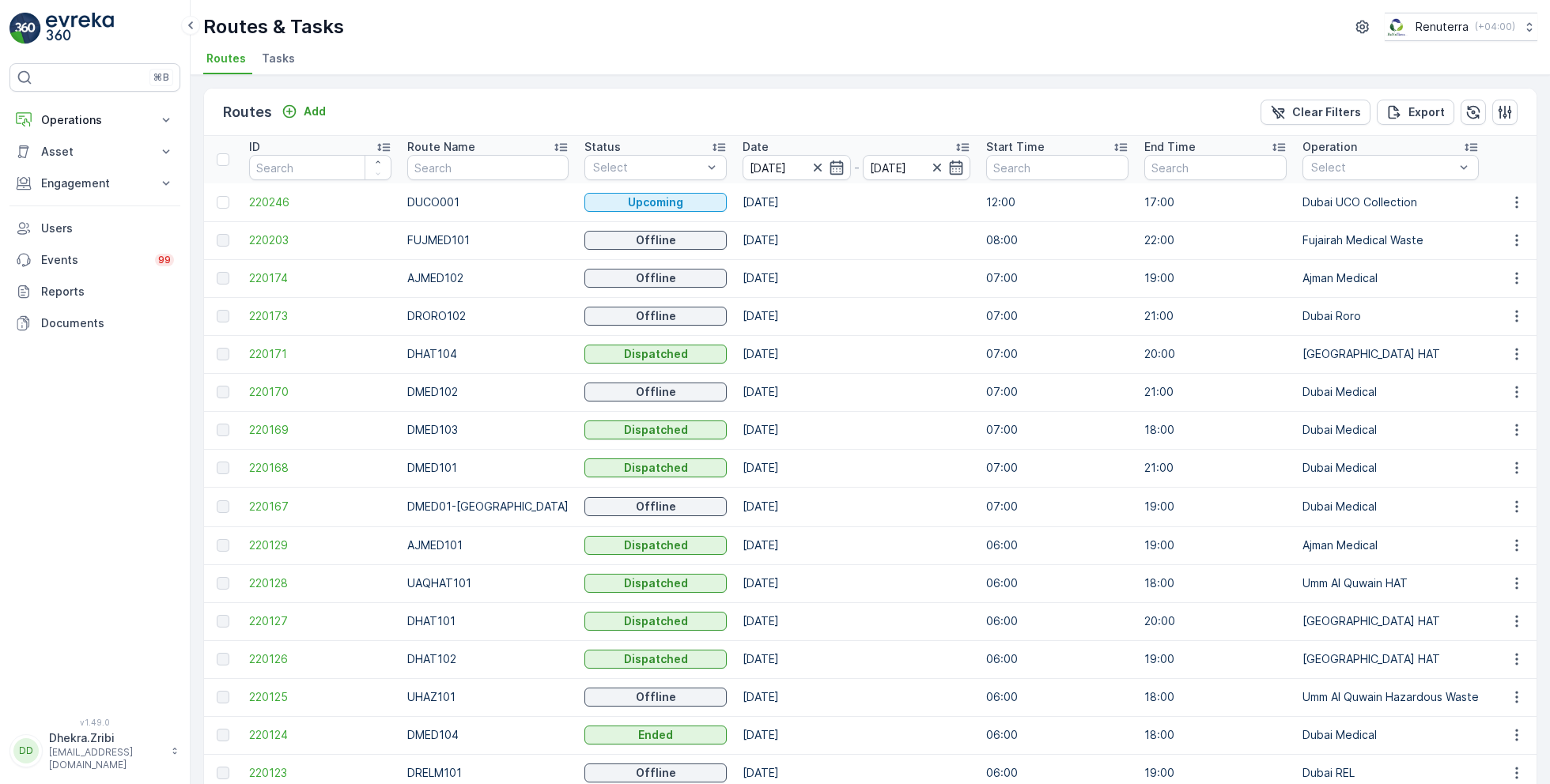
click at [251, 369] on td "220171" at bounding box center [320, 354] width 158 height 38
click at [281, 359] on span "220171" at bounding box center [320, 354] width 142 height 16
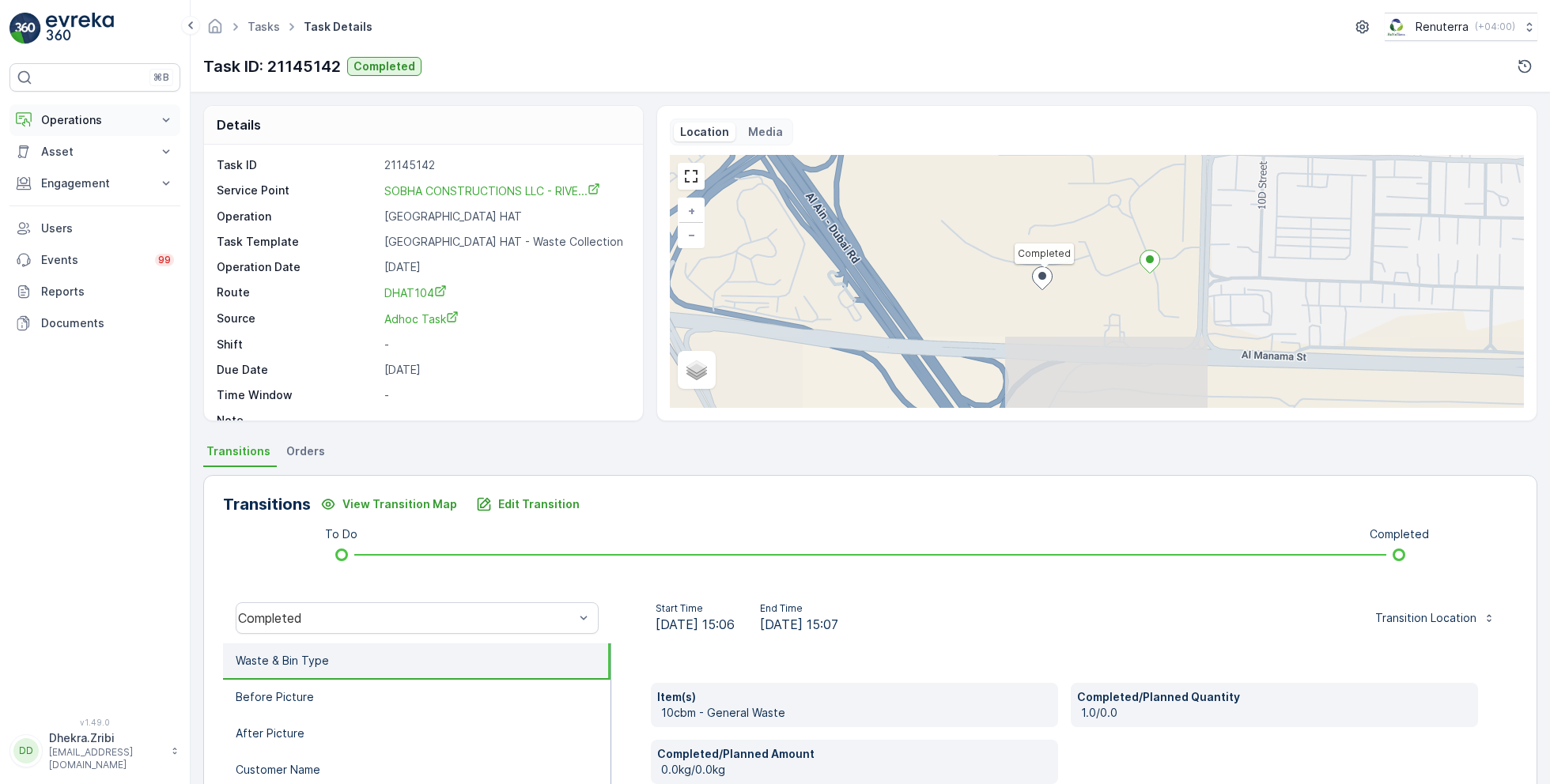
click at [82, 132] on button "Operations" at bounding box center [95, 120] width 170 height 32
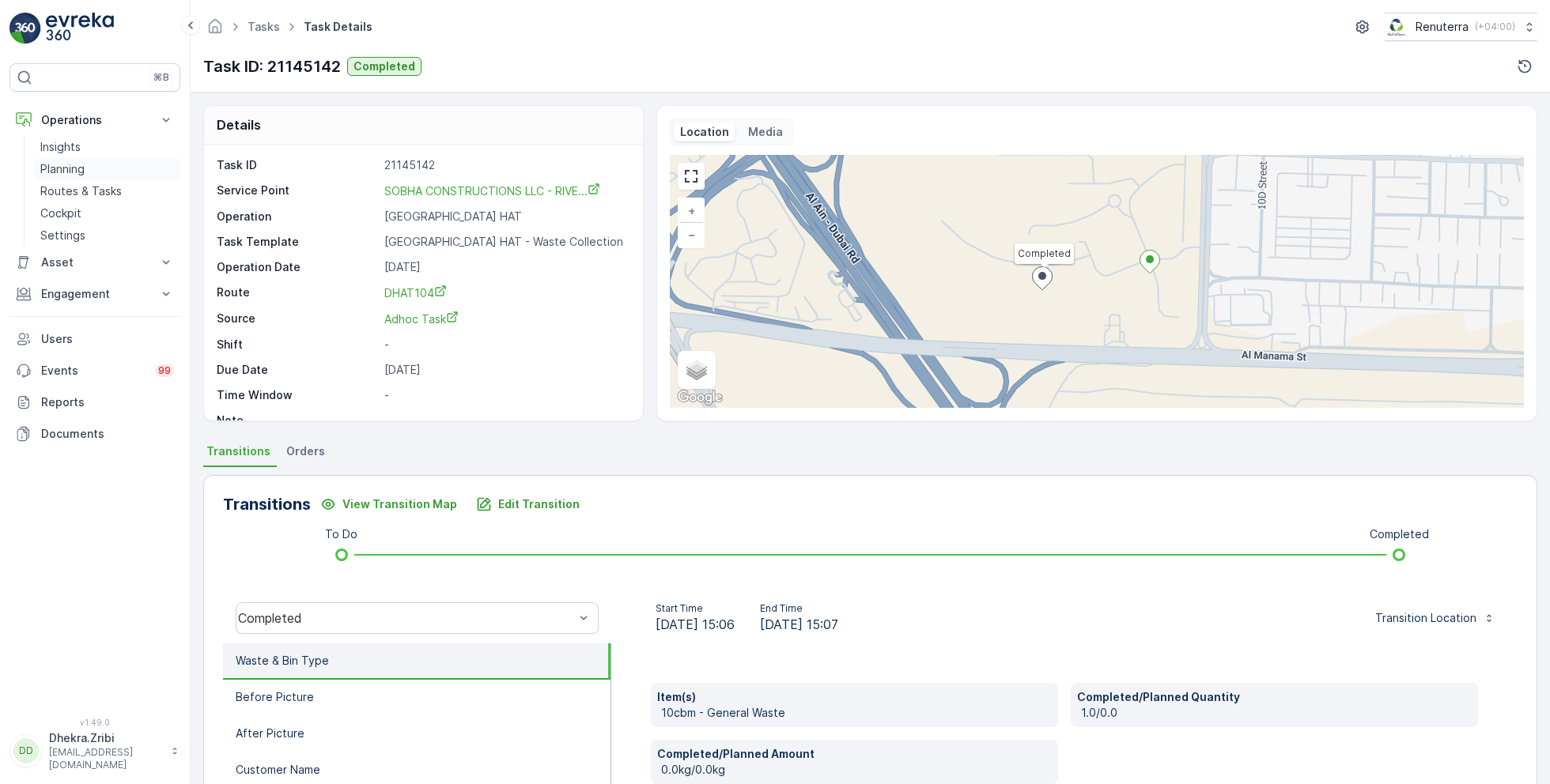
click at [80, 169] on p "Planning" at bounding box center [62, 169] width 44 height 16
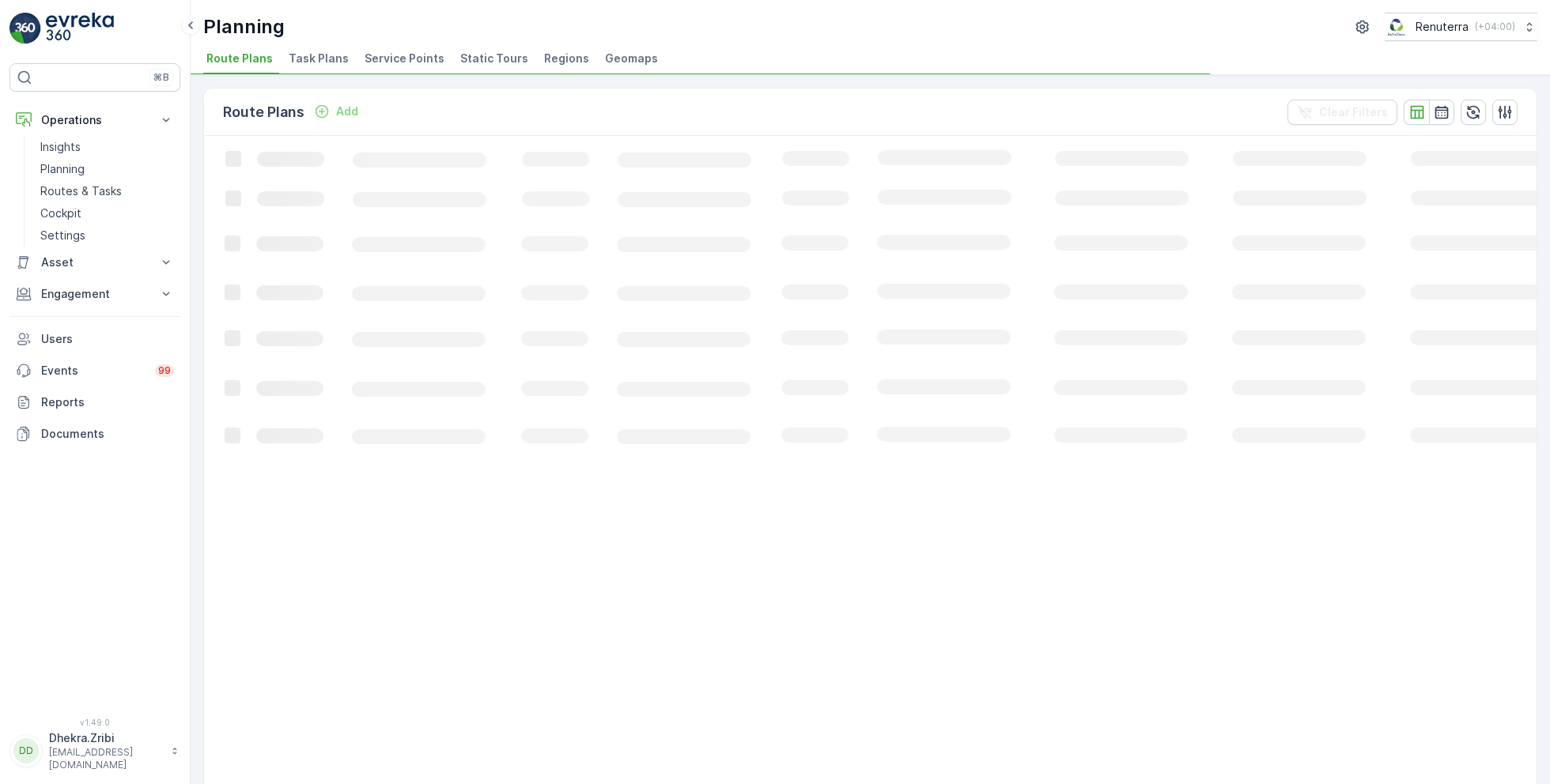
click at [373, 59] on span "Service Points" at bounding box center [404, 59] width 80 height 16
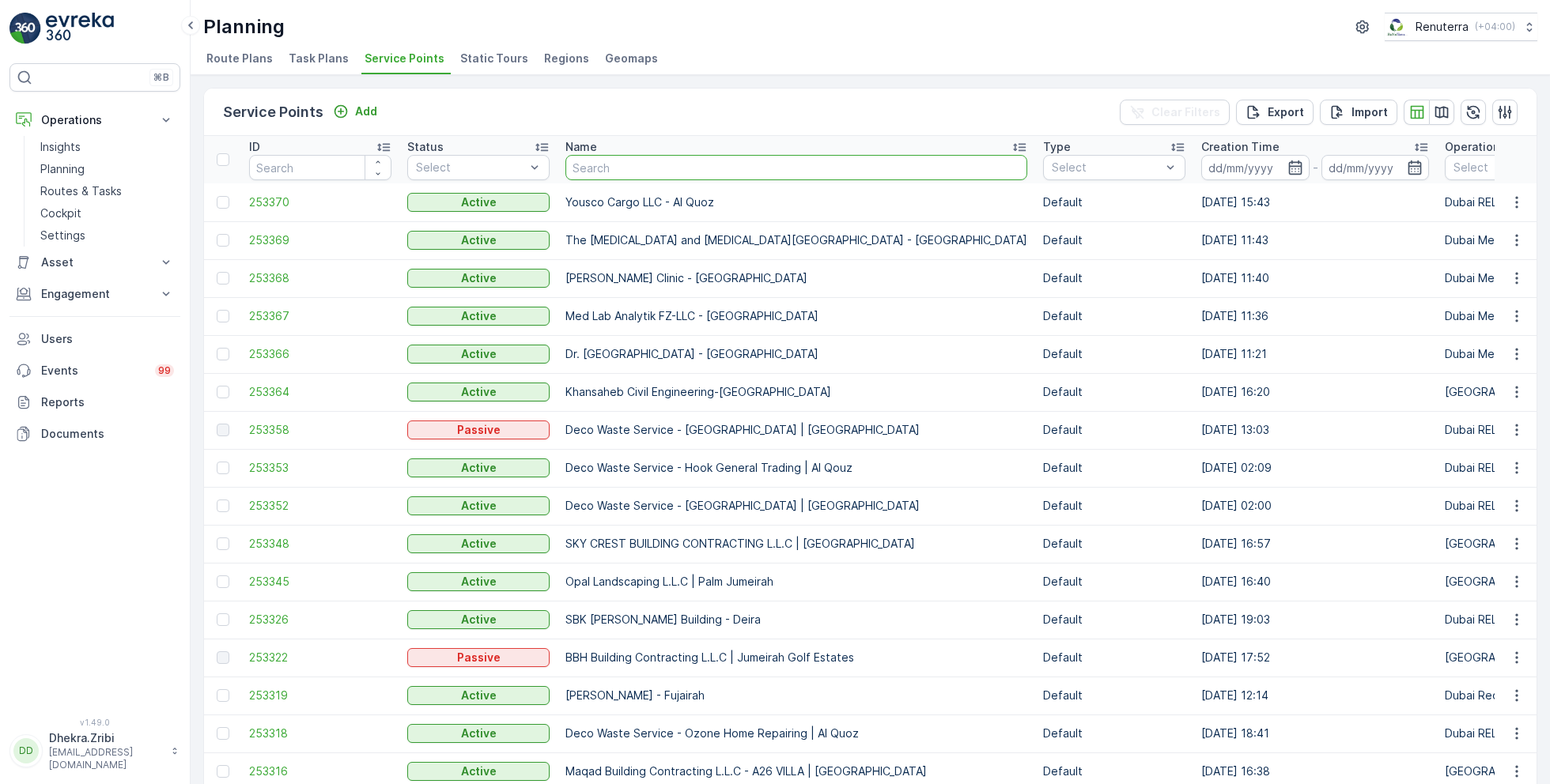
click at [680, 155] on input "text" at bounding box center [796, 168] width 462 height 25
click at [639, 176] on input "text" at bounding box center [796, 168] width 462 height 25
type input "Satwa"
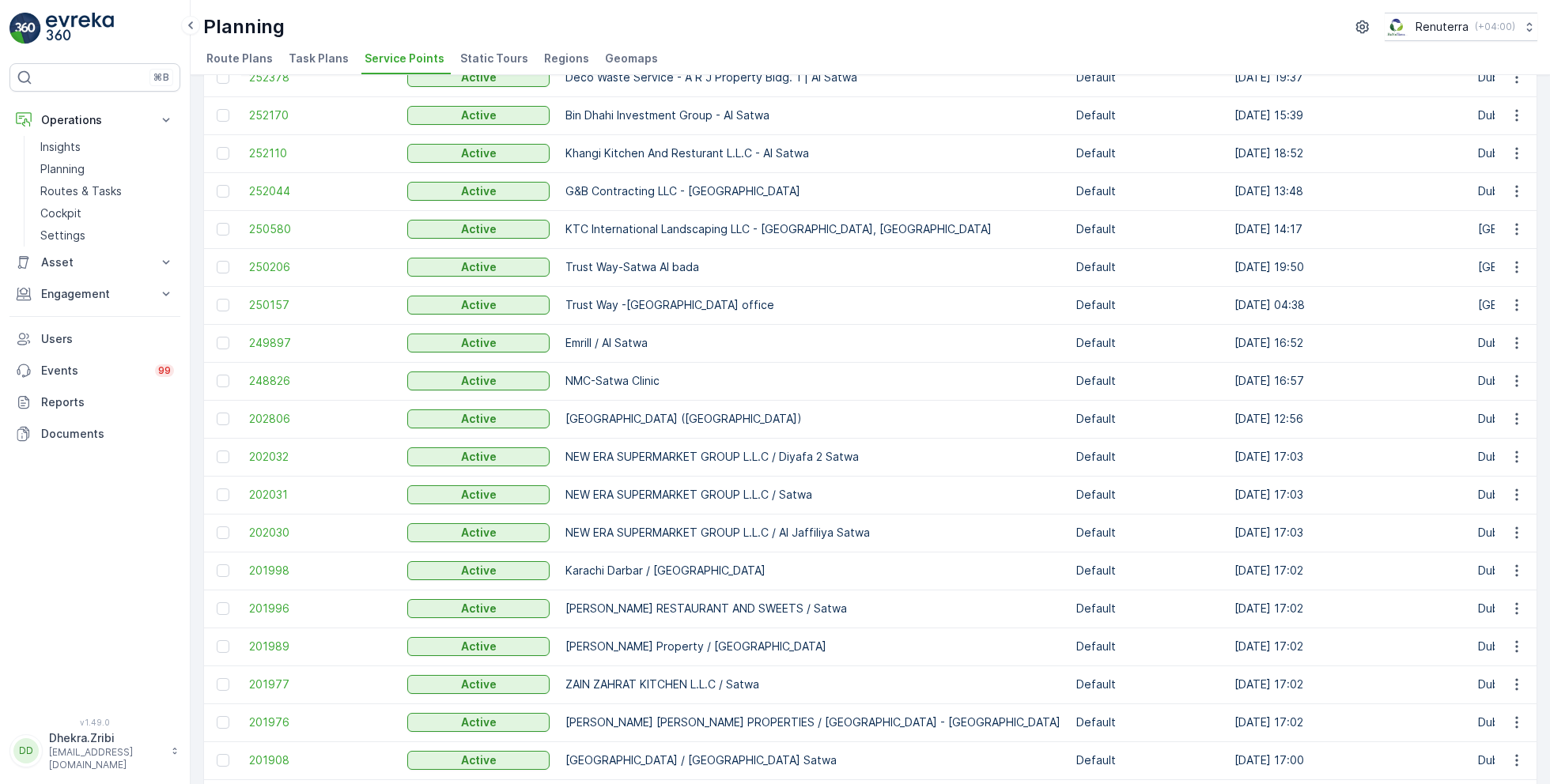
scroll to position [260, 0]
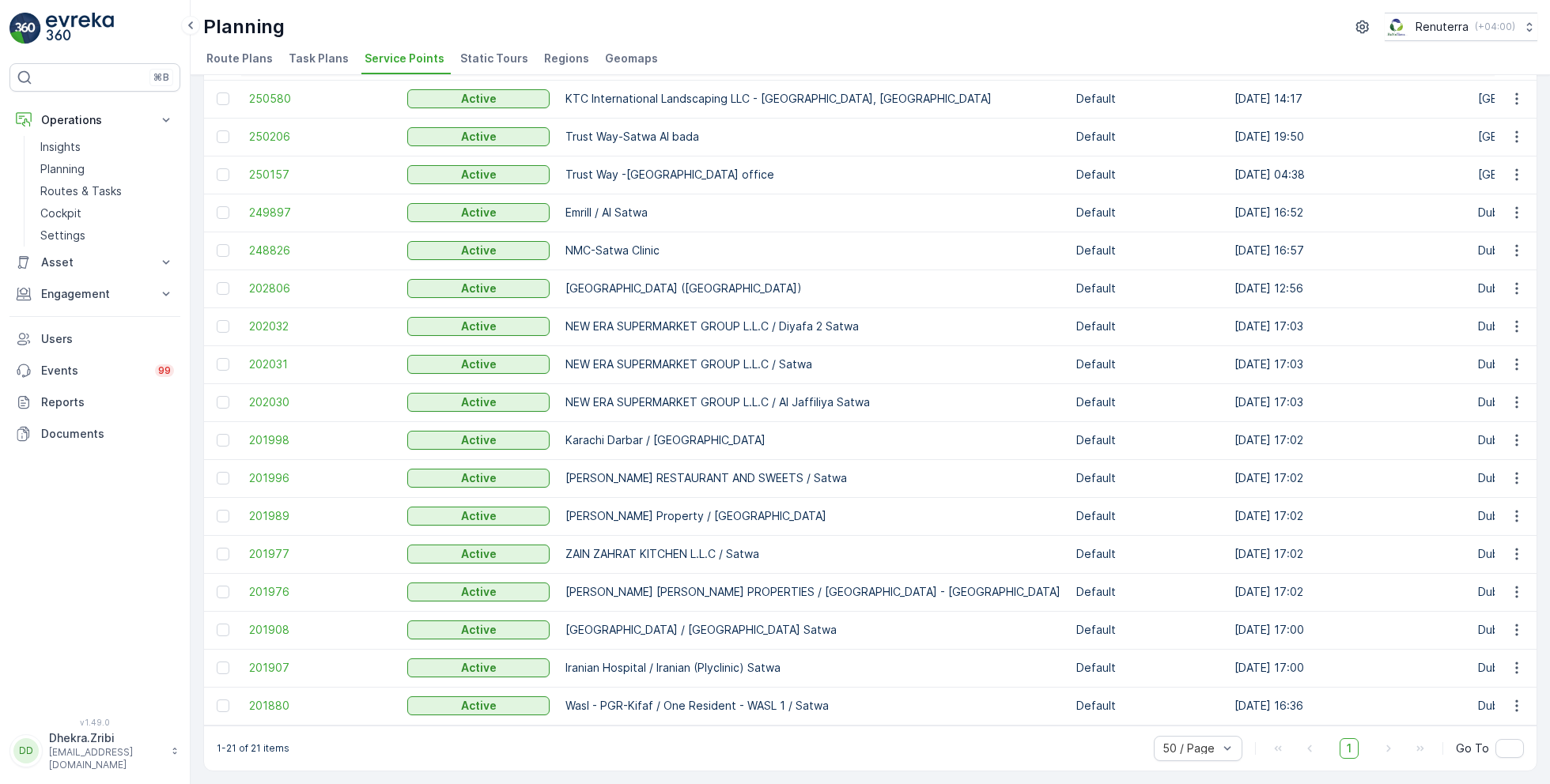
click at [291, 596] on td "201976" at bounding box center [320, 592] width 158 height 38
click at [293, 588] on span "201976" at bounding box center [320, 592] width 142 height 16
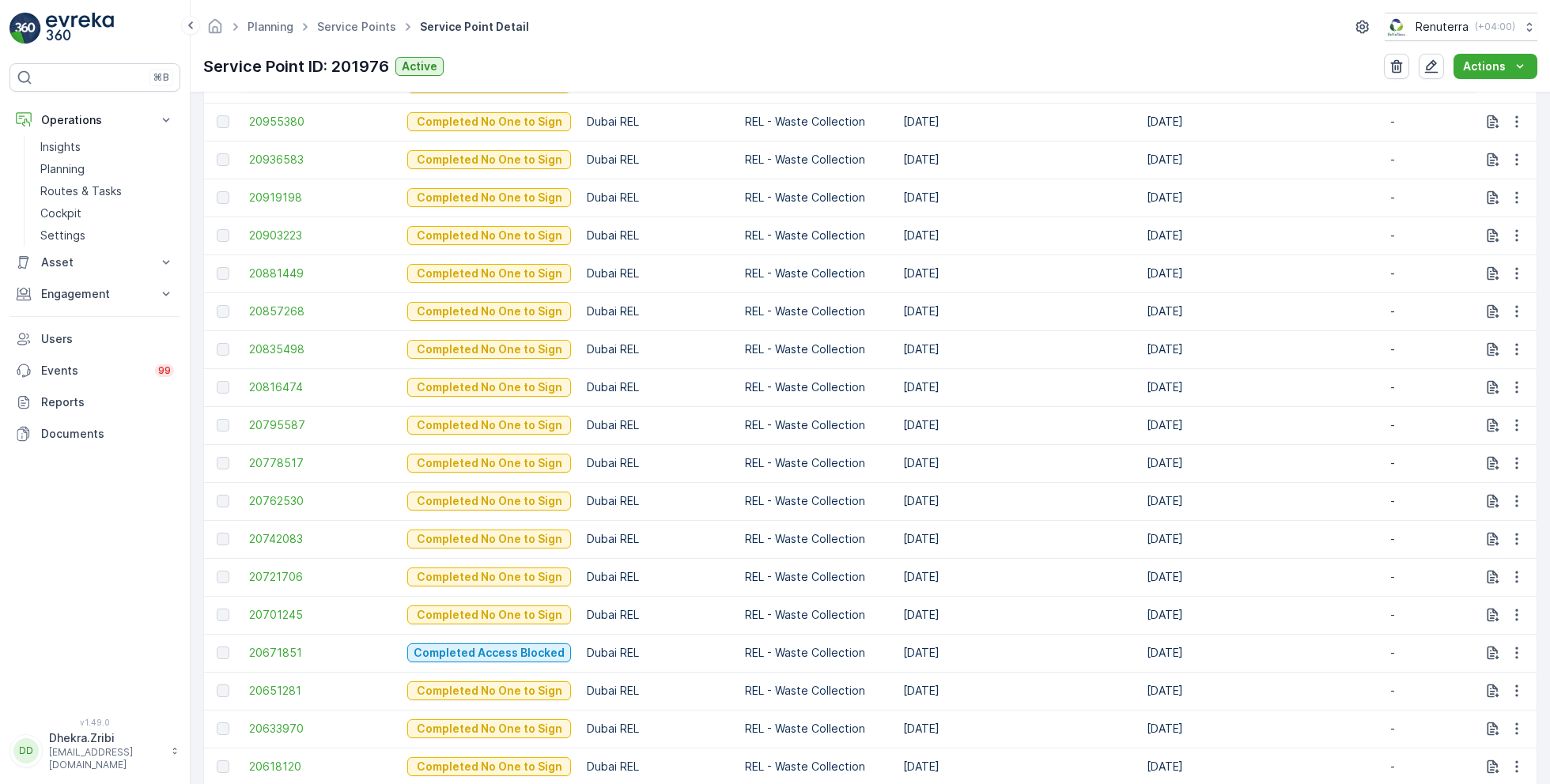
scroll to position [1314, 0]
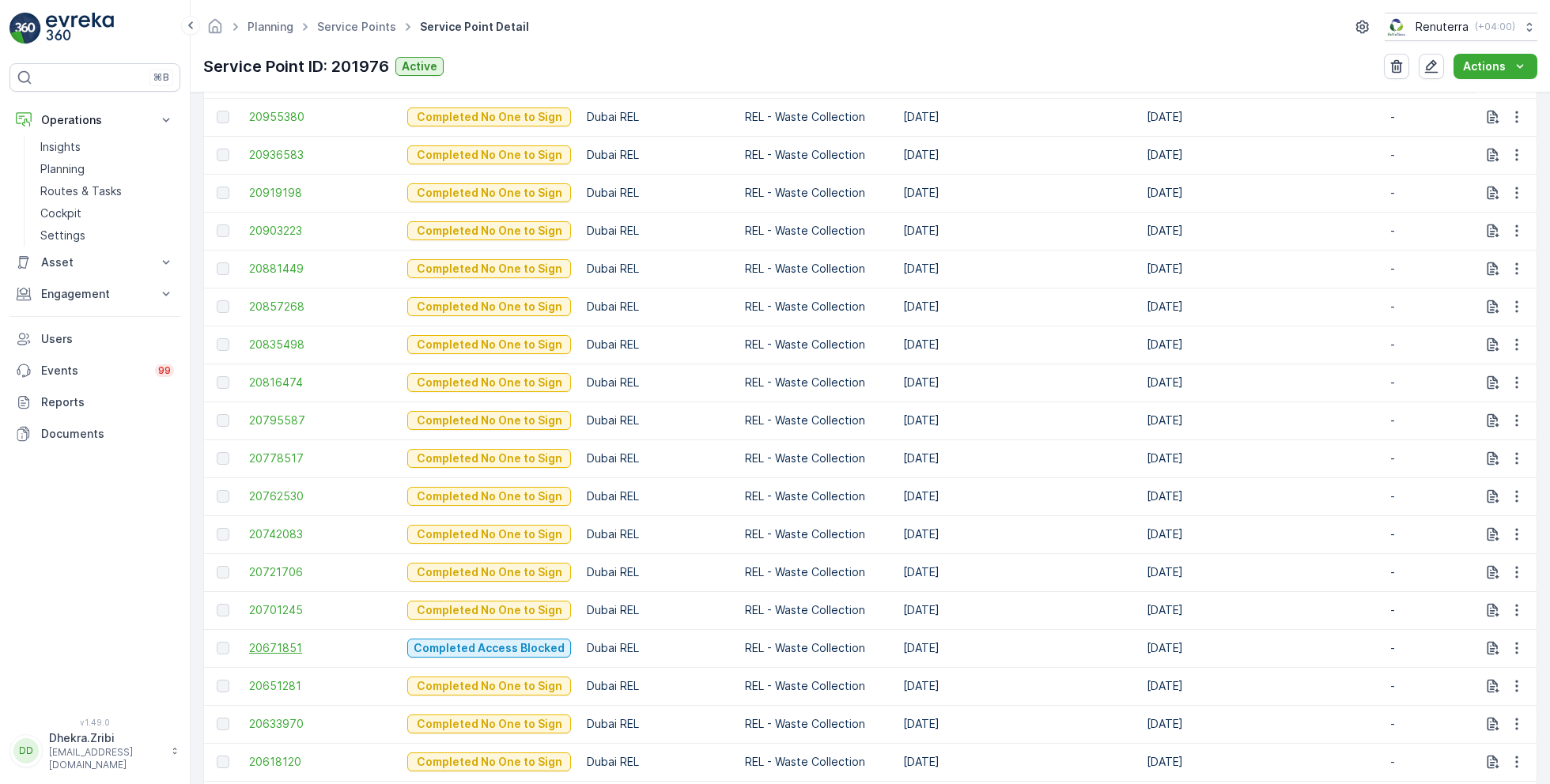
click at [287, 648] on span "20671851" at bounding box center [320, 649] width 142 height 16
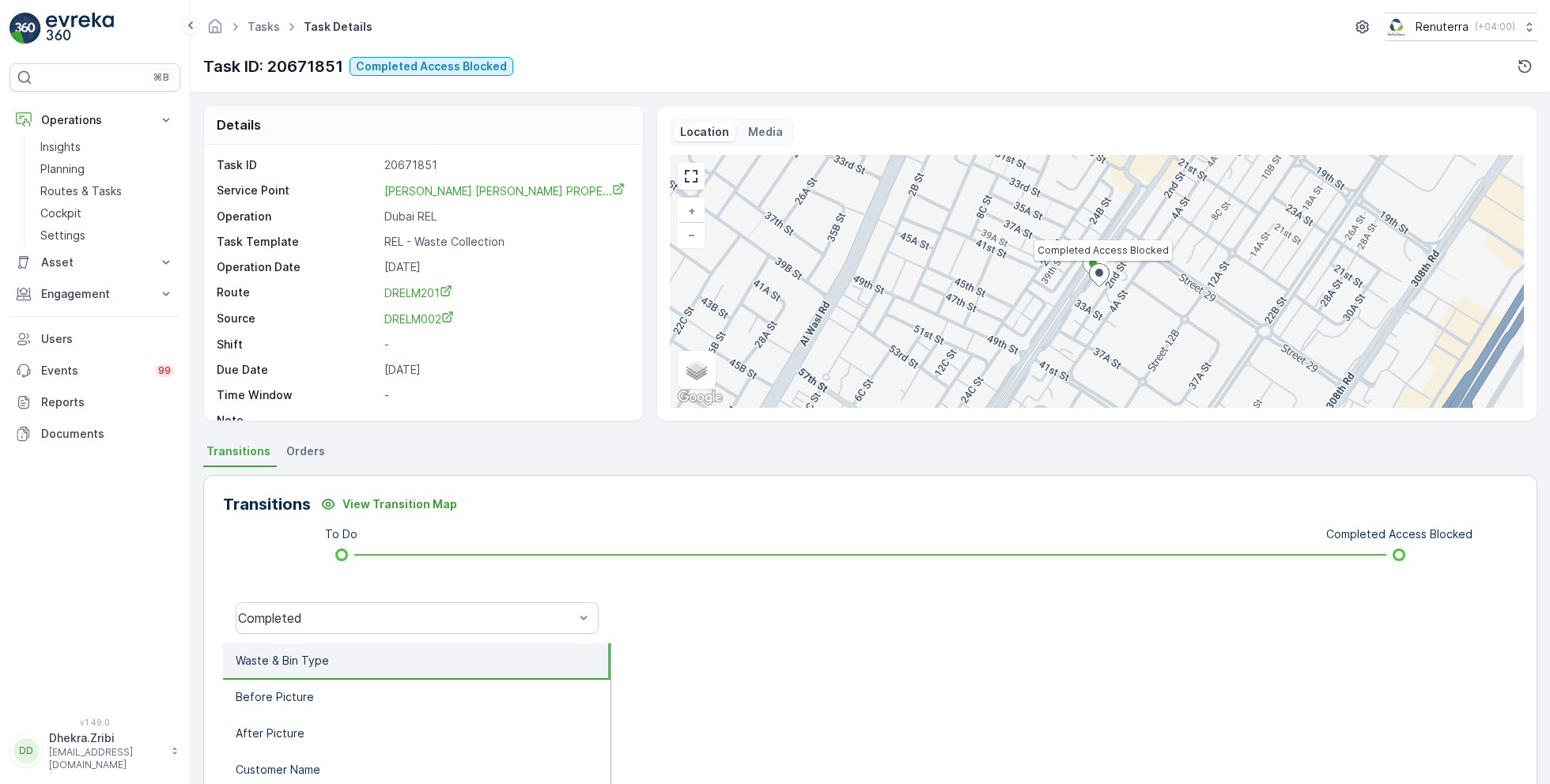
scroll to position [21, 0]
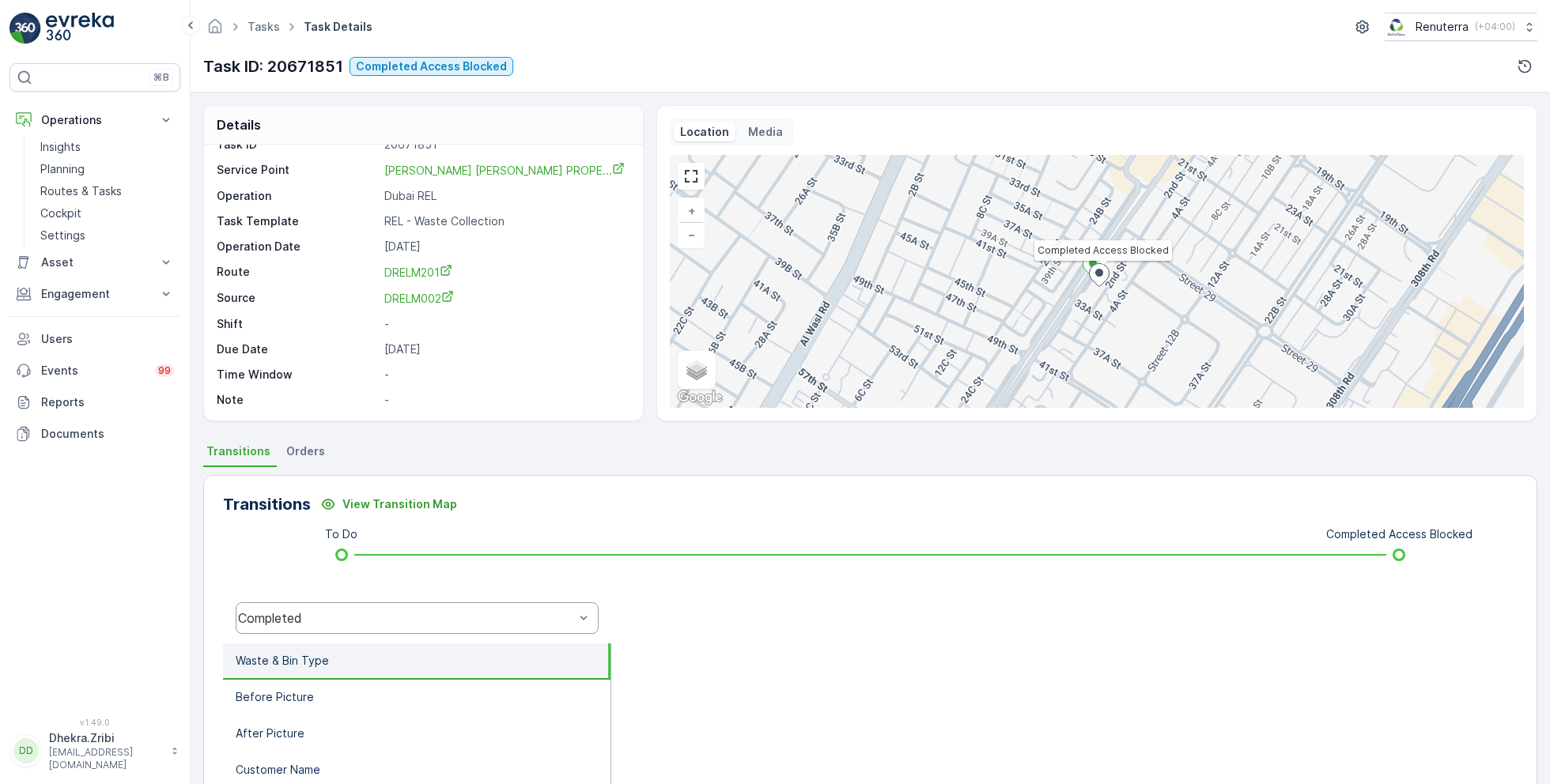
click at [402, 619] on div "Completed" at bounding box center [406, 618] width 336 height 14
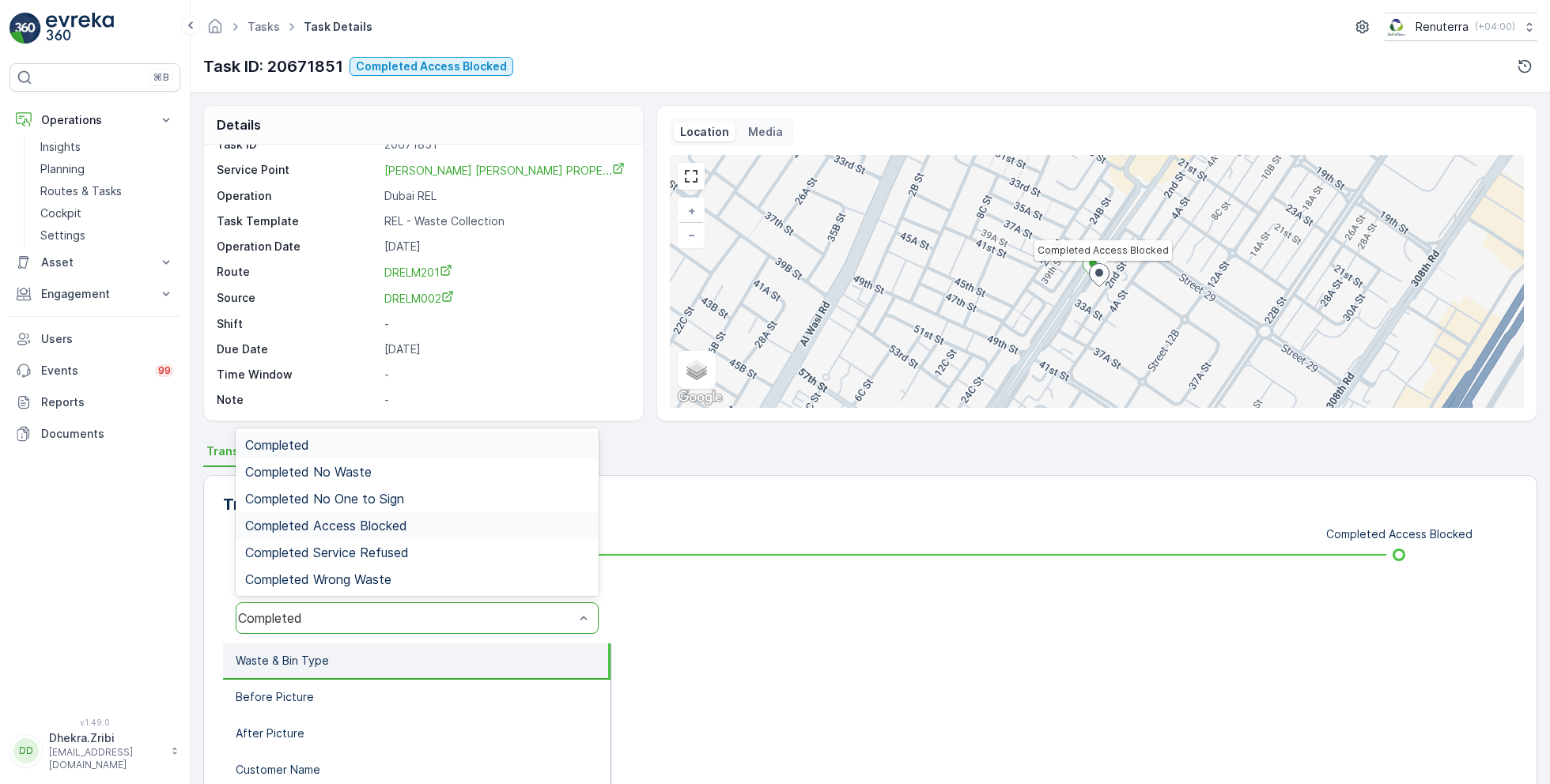
click at [402, 512] on div "Completed Access Blocked" at bounding box center [417, 525] width 363 height 27
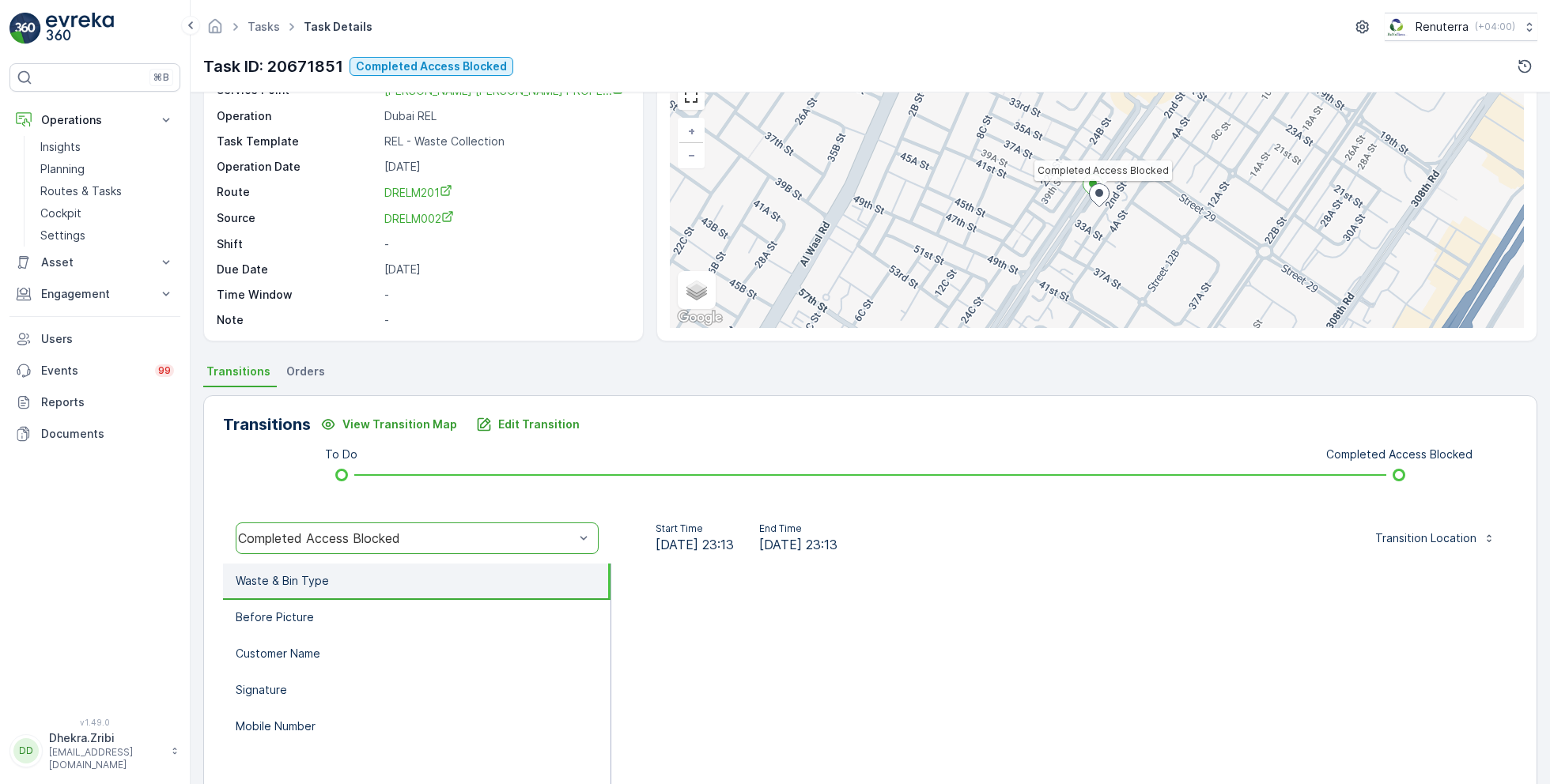
scroll to position [190, 0]
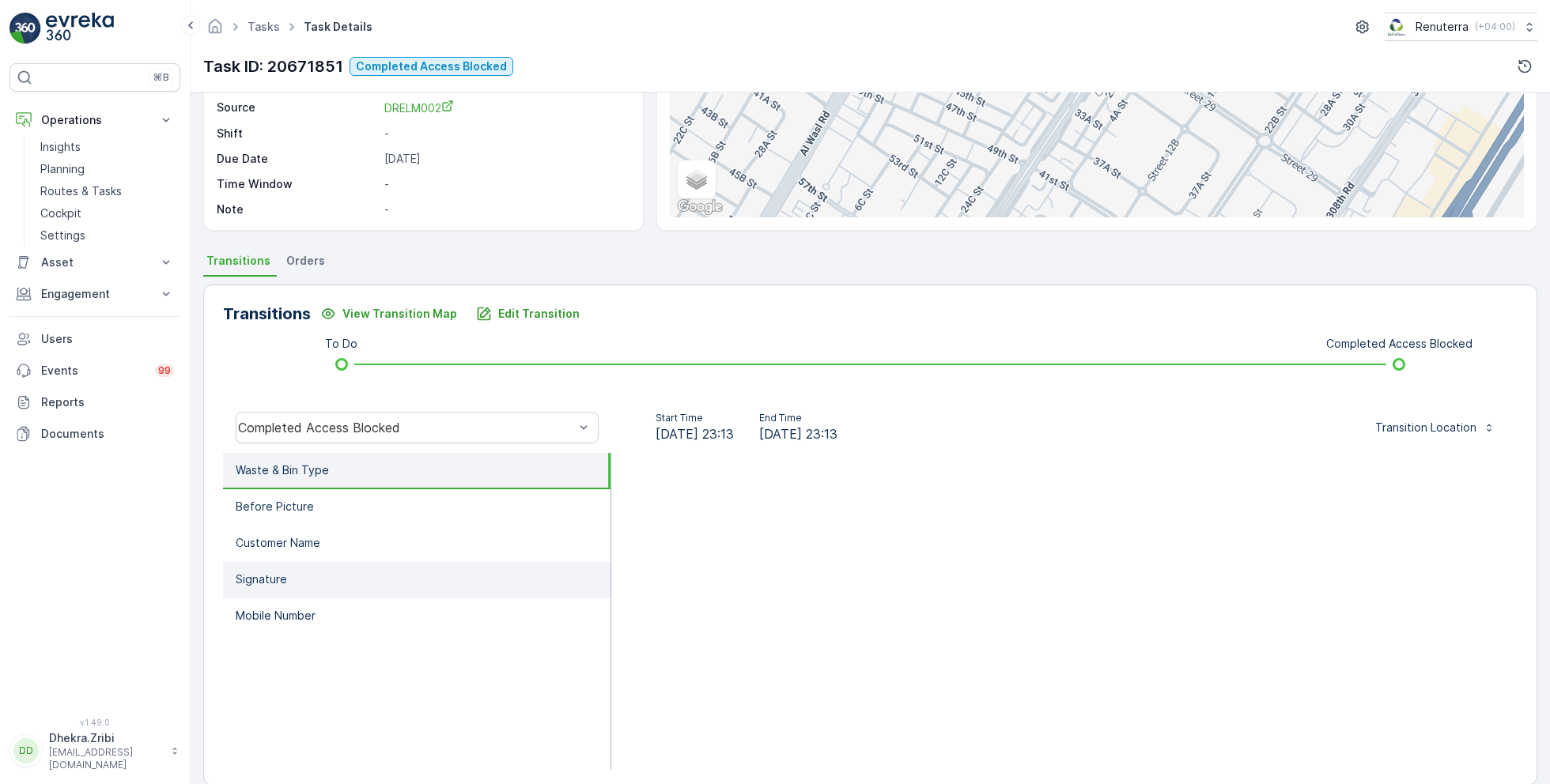
click at [439, 563] on li "Signature" at bounding box center [417, 580] width 388 height 36
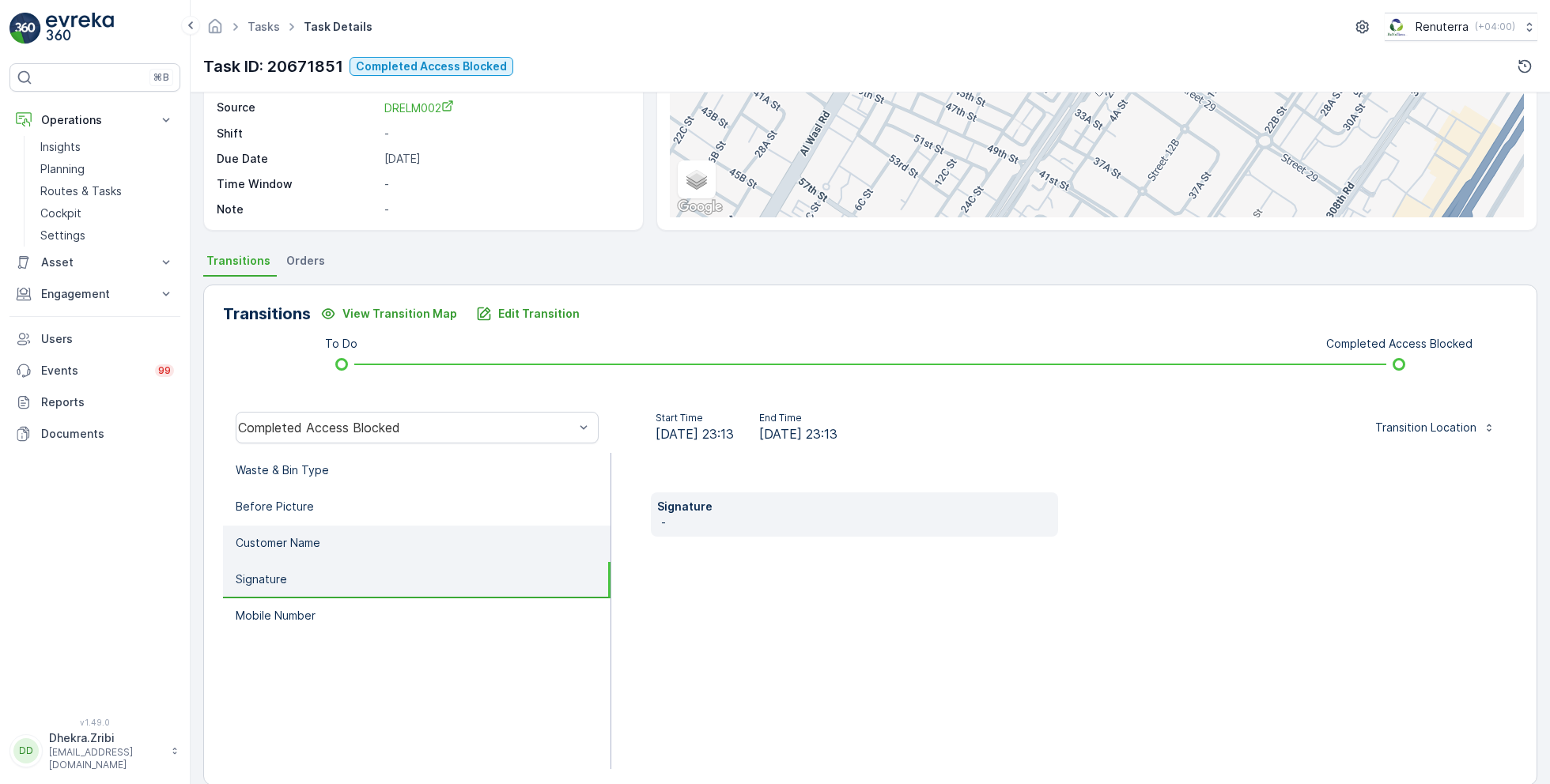
click at [434, 534] on li "Customer Name" at bounding box center [417, 543] width 388 height 36
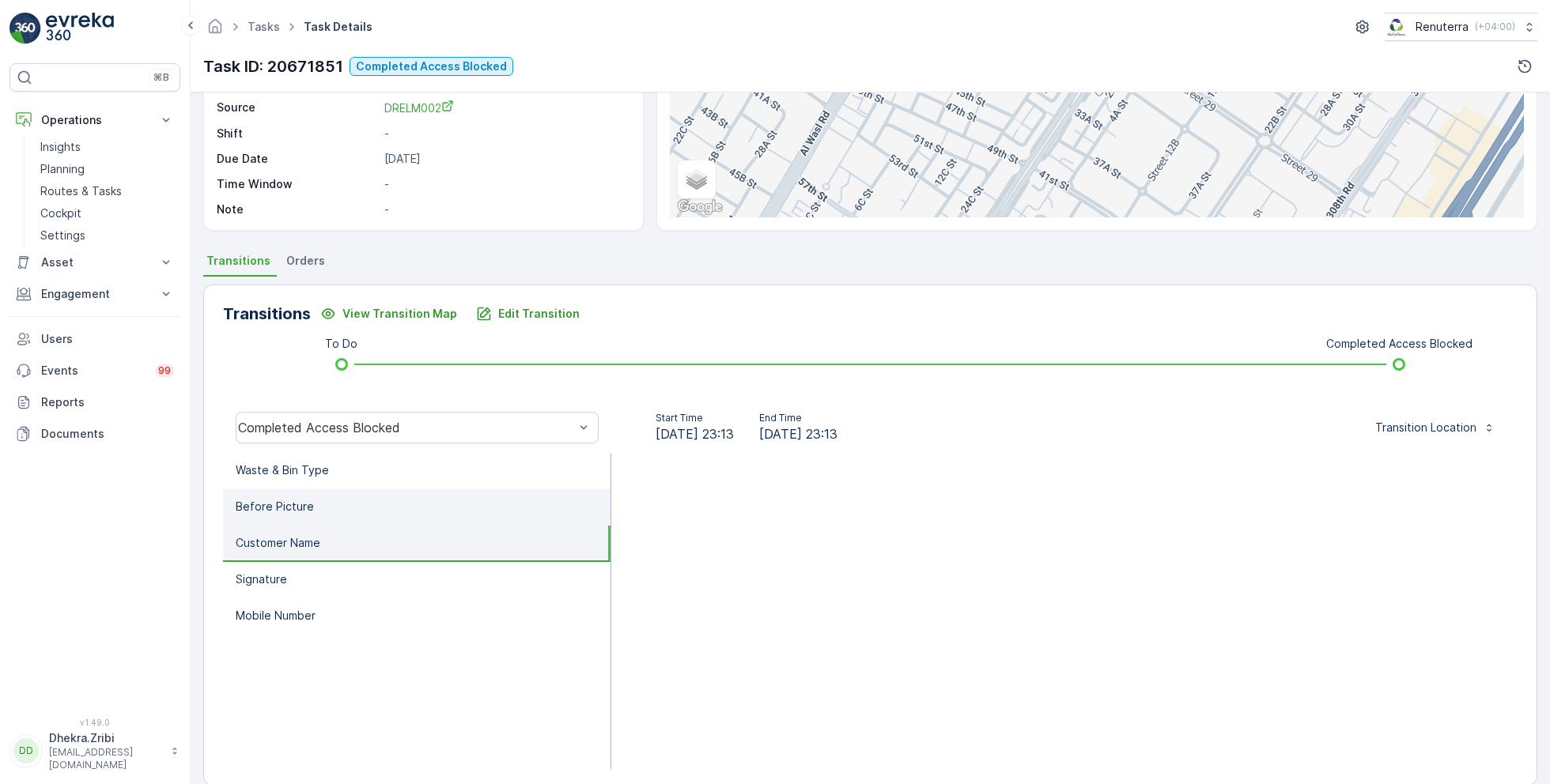
click at [433, 495] on li "Before Picture" at bounding box center [417, 507] width 388 height 36
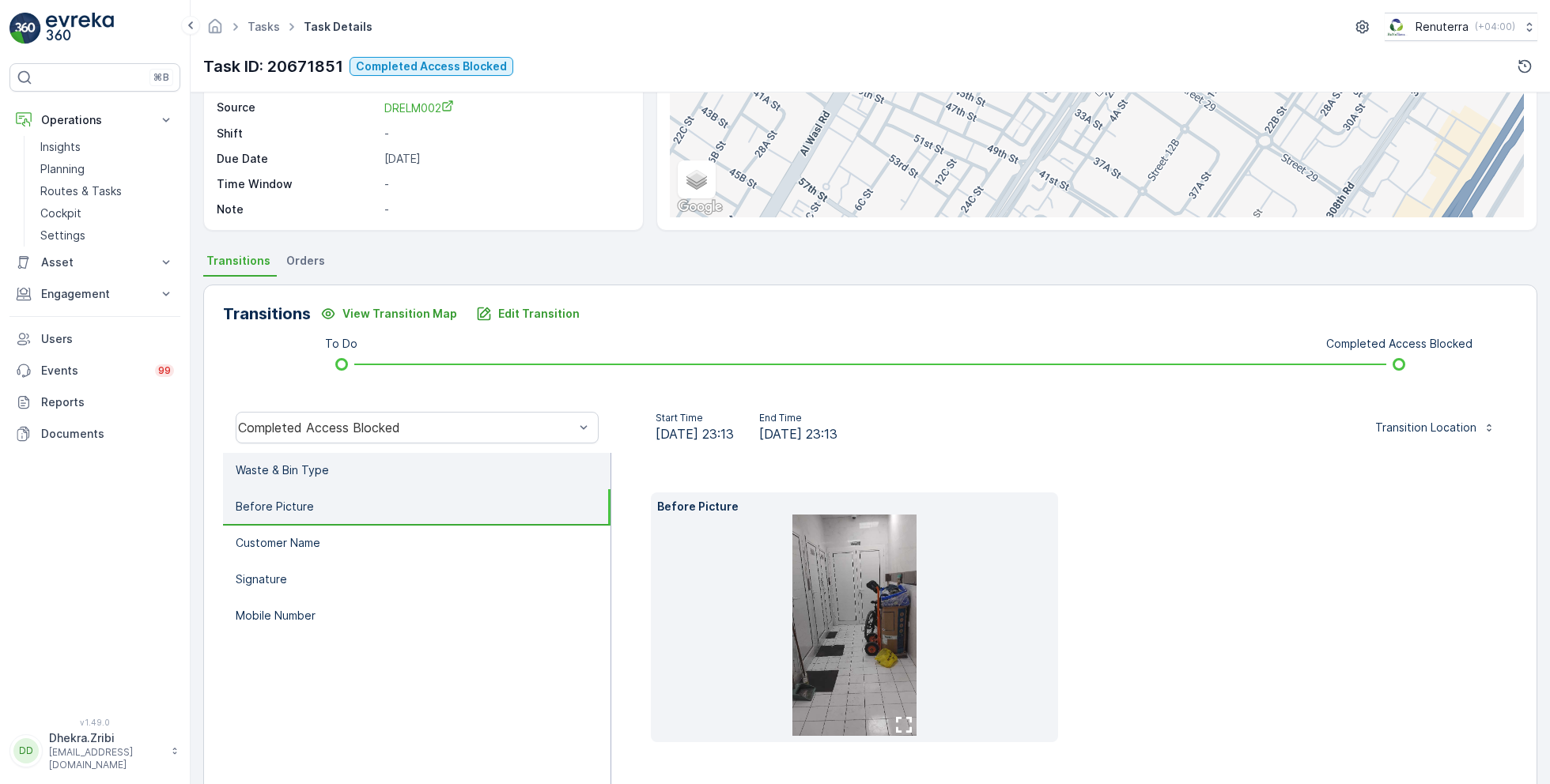
click at [426, 466] on li "Waste & Bin Type" at bounding box center [417, 471] width 388 height 36
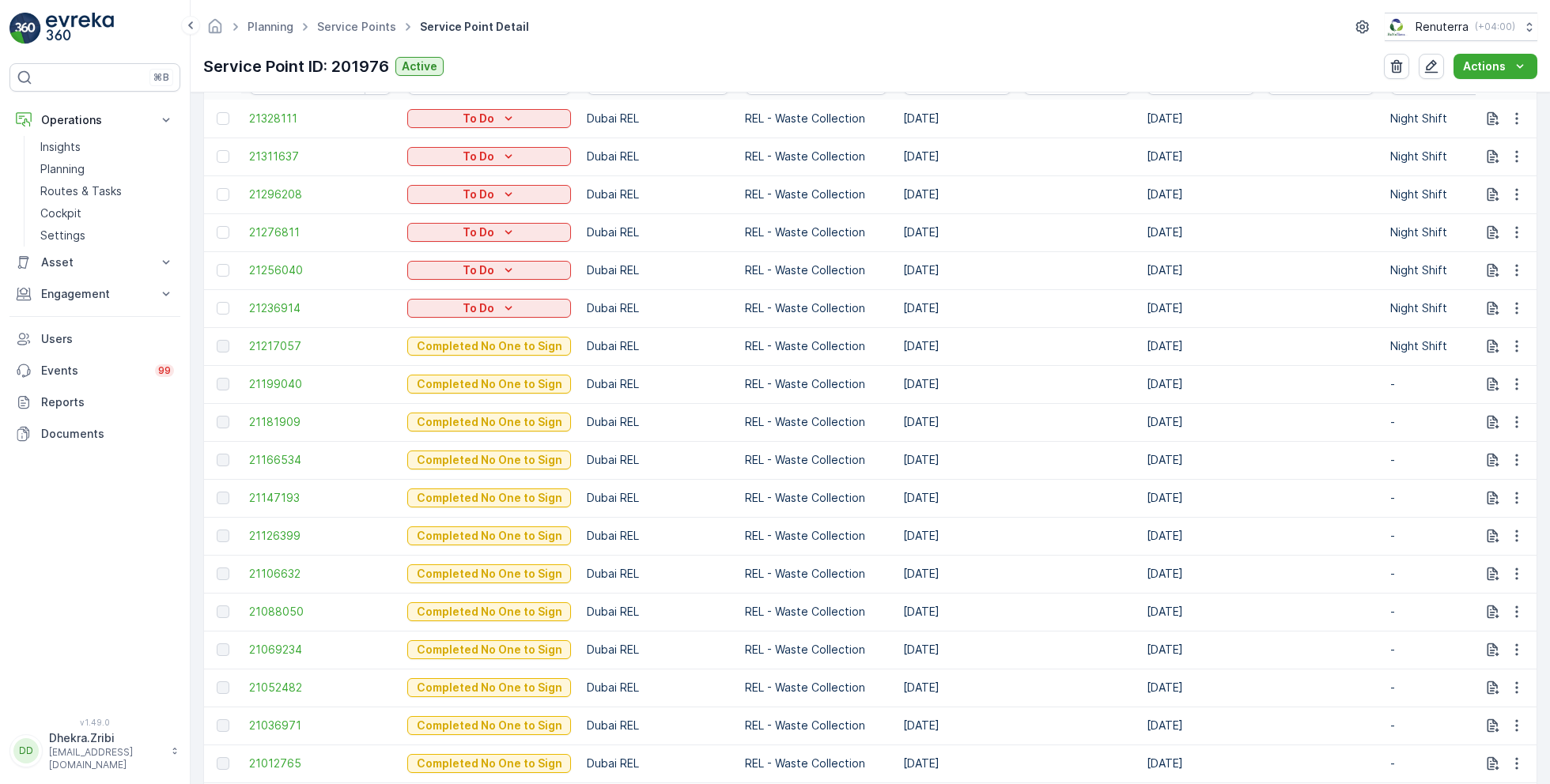
scroll to position [42, 0]
